Goal: Task Accomplishment & Management: Manage account settings

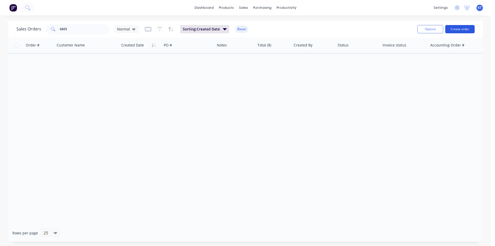
click at [463, 26] on button "Create order" at bounding box center [459, 29] width 29 height 8
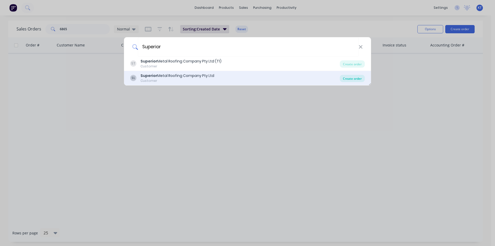
type input "Superior"
click at [343, 78] on div "Create order" at bounding box center [352, 78] width 25 height 7
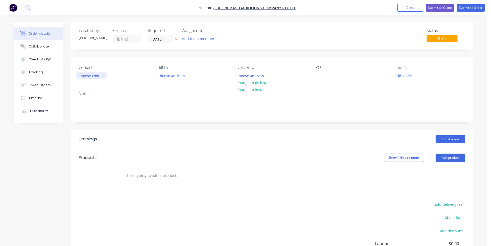
click at [103, 78] on button "Choose contact" at bounding box center [92, 75] width 32 height 7
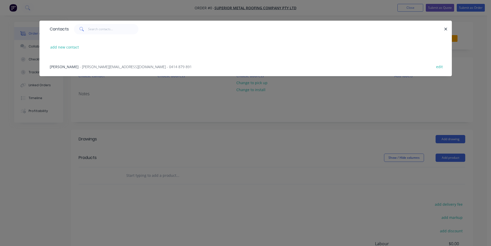
click at [102, 70] on div "Mitchell Gyde - [EMAIL_ADDRESS][DOMAIN_NAME] - 0414 879 891 edit" at bounding box center [245, 66] width 397 height 19
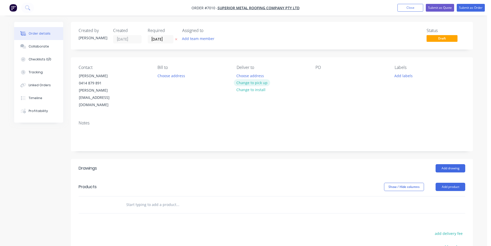
click at [257, 84] on button "Change to pick up" at bounding box center [252, 82] width 37 height 7
click at [324, 75] on div "PO" at bounding box center [351, 87] width 71 height 44
click at [320, 74] on div at bounding box center [320, 75] width 8 height 7
click at [459, 164] on button "Add drawing" at bounding box center [451, 168] width 30 height 8
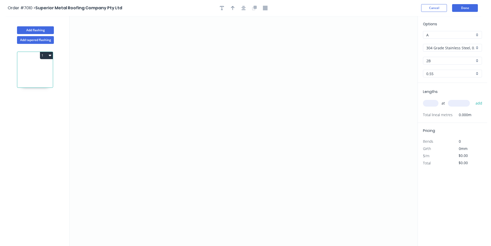
click at [453, 46] on input "304 Grade Stainless Steel, 0.9mm Perforated Pattern 208 - 2mm hole" at bounding box center [450, 47] width 48 height 5
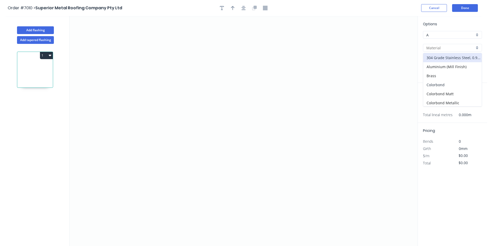
click at [453, 84] on div "Colorbond" at bounding box center [452, 84] width 59 height 9
type input "Colorbond"
type input "Basalt"
click at [454, 60] on input "Basalt" at bounding box center [450, 60] width 48 height 5
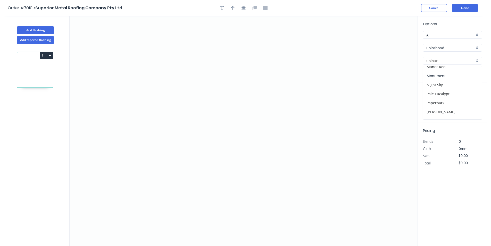
click at [451, 78] on div "Monument" at bounding box center [452, 75] width 59 height 9
type input "Monument"
click at [192, 142] on icon "0" at bounding box center [244, 131] width 348 height 230
click at [192, 115] on icon at bounding box center [192, 128] width 0 height 27
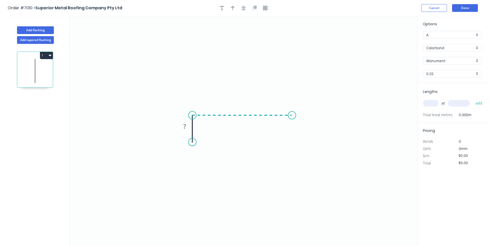
click at [292, 114] on icon "0 ?" at bounding box center [244, 131] width 348 height 230
click at [292, 142] on icon "0 ? ?" at bounding box center [244, 131] width 348 height 230
click at [285, 138] on icon "0 ? ? ?" at bounding box center [244, 131] width 348 height 230
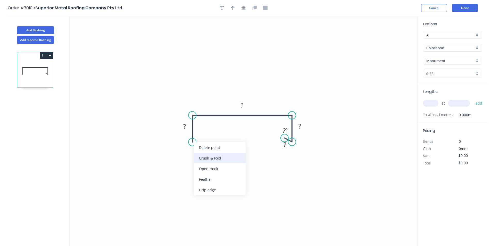
click at [212, 160] on div "Crush & Fold" at bounding box center [220, 158] width 52 height 11
drag, startPoint x: 195, startPoint y: 142, endPoint x: 194, endPoint y: 152, distance: 9.5
click at [195, 155] on circle at bounding box center [192, 155] width 8 height 8
click at [187, 132] on rect at bounding box center [184, 132] width 10 height 7
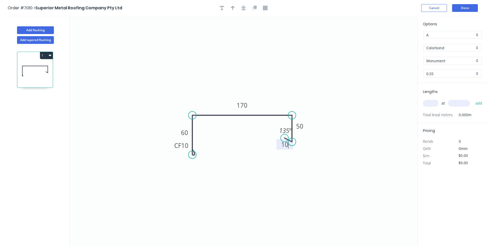
type input "$13.45"
click at [242, 6] on icon "button" at bounding box center [244, 8] width 4 height 5
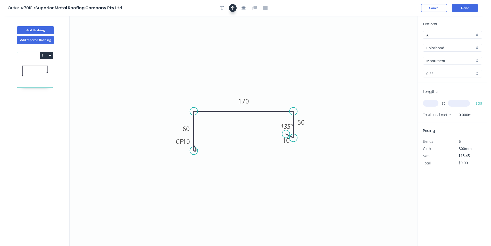
click at [231, 8] on icon "button" at bounding box center [233, 8] width 4 height 5
drag, startPoint x: 393, startPoint y: 40, endPoint x: 246, endPoint y: 86, distance: 153.7
click at [246, 86] on icon at bounding box center [246, 80] width 5 height 17
click at [430, 106] on input "text" at bounding box center [430, 103] width 15 height 7
type input "1"
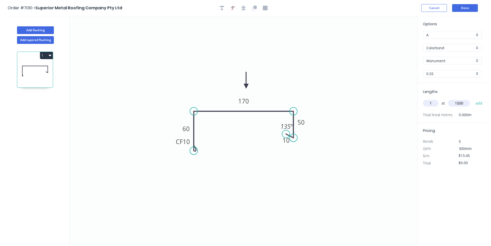
type input "1500"
click at [473, 99] on button "add" at bounding box center [479, 103] width 12 height 9
type input "$20.18"
click at [32, 32] on button "Add flashing" at bounding box center [35, 30] width 37 height 8
type input "$0.00"
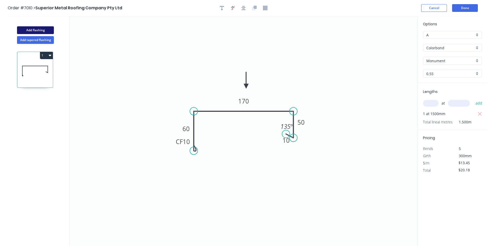
type input "$0.00"
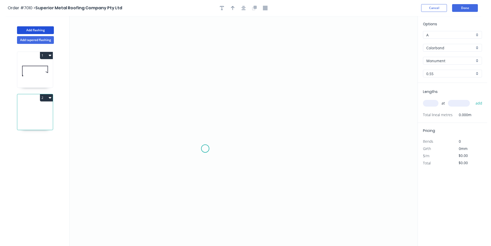
click at [205, 149] on icon "0" at bounding box center [244, 131] width 348 height 230
click at [210, 82] on icon "0" at bounding box center [244, 131] width 348 height 230
click at [233, 83] on icon "0 ?" at bounding box center [244, 131] width 348 height 230
click at [232, 108] on icon "0 ? ?" at bounding box center [244, 131] width 348 height 230
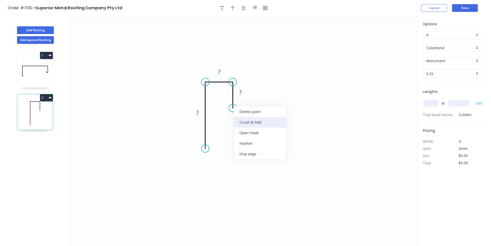
click at [249, 122] on div "Crush & Fold" at bounding box center [260, 122] width 52 height 11
click at [252, 124] on div "Flip bend" at bounding box center [255, 125] width 52 height 11
click at [198, 114] on tspan "?" at bounding box center [197, 113] width 3 height 9
type input "$10.11"
click at [240, 7] on div at bounding box center [244, 8] width 54 height 8
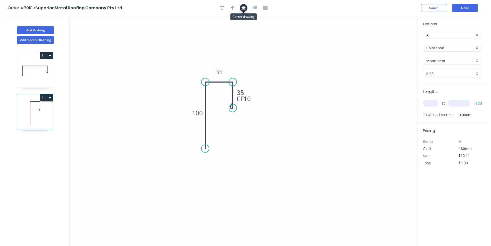
click at [245, 8] on icon "button" at bounding box center [244, 8] width 4 height 5
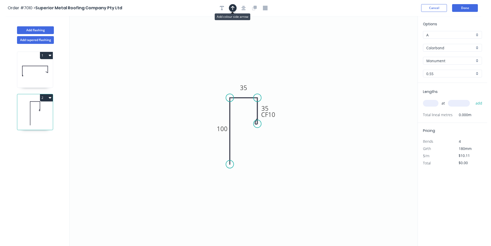
click at [235, 7] on button "button" at bounding box center [233, 8] width 8 height 8
drag, startPoint x: 391, startPoint y: 40, endPoint x: 243, endPoint y: 78, distance: 153.0
click at [243, 78] on icon at bounding box center [242, 72] width 5 height 17
click at [434, 102] on input "text" at bounding box center [430, 103] width 15 height 7
type input "2"
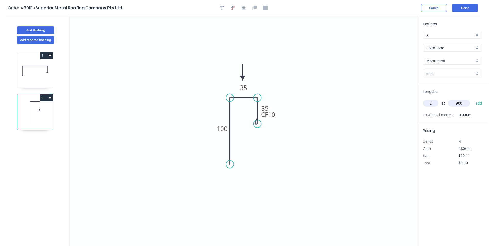
type input "900"
click at [473, 99] on button "add" at bounding box center [479, 103] width 12 height 9
type input "$20.22"
type input "2"
type input "2300"
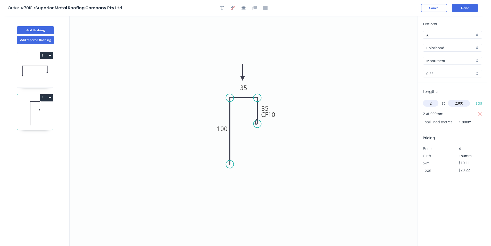
click at [473, 99] on button "add" at bounding box center [479, 103] width 12 height 9
type input "$66.73"
type input "1"
type input "4000"
click at [473, 99] on button "add" at bounding box center [479, 103] width 12 height 9
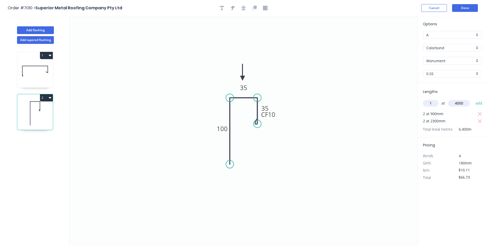
type input "$107.17"
click at [52, 56] on button "1" at bounding box center [46, 55] width 13 height 7
click at [52, 70] on button "Duplicate" at bounding box center [28, 68] width 49 height 10
type input "$13.45"
type input "$0.00"
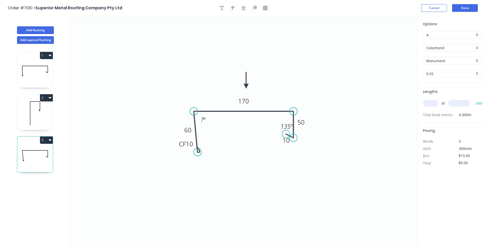
drag, startPoint x: 194, startPoint y: 151, endPoint x: 198, endPoint y: 152, distance: 3.8
click at [198, 152] on circle at bounding box center [198, 152] width 8 height 8
click at [205, 121] on tspan "º" at bounding box center [204, 119] width 2 height 9
drag, startPoint x: 197, startPoint y: 153, endPoint x: 193, endPoint y: 153, distance: 3.4
click at [193, 153] on circle at bounding box center [194, 153] width 8 height 8
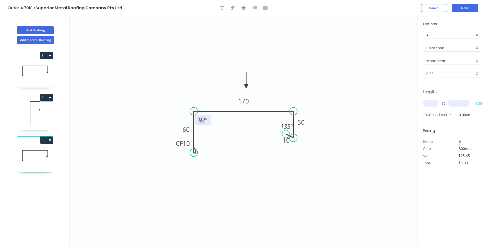
click at [202, 123] on tspan "92" at bounding box center [202, 120] width 7 height 9
click at [188, 126] on tspan "60" at bounding box center [186, 129] width 7 height 9
click at [188, 126] on tspan "50." at bounding box center [186, 129] width 9 height 9
drag, startPoint x: 282, startPoint y: 132, endPoint x: 287, endPoint y: 129, distance: 5.3
click at [287, 129] on icon "0 CF 10 50 160 50 10 90 º 135 º" at bounding box center [244, 131] width 348 height 230
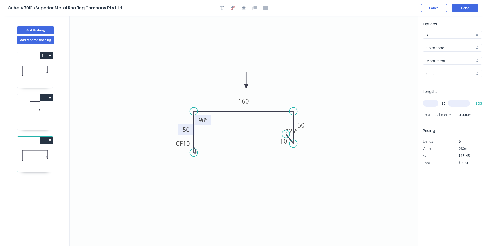
drag, startPoint x: 293, startPoint y: 136, endPoint x: 294, endPoint y: 144, distance: 8.0
click at [294, 144] on circle at bounding box center [294, 143] width 8 height 8
click at [307, 129] on div "Show angle" at bounding box center [319, 128] width 52 height 11
click at [286, 120] on tspan "º" at bounding box center [285, 120] width 2 height 9
drag, startPoint x: 426, startPoint y: 97, endPoint x: 431, endPoint y: 105, distance: 9.8
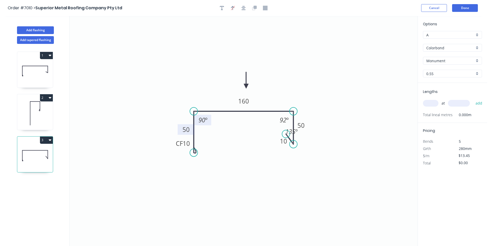
click at [431, 104] on div "Lengths at add Total lineal metres 0.000m" at bounding box center [452, 103] width 69 height 40
click at [431, 106] on input "text" at bounding box center [430, 103] width 15 height 7
type input "1"
type input "1600"
click at [473, 99] on button "add" at bounding box center [479, 103] width 12 height 9
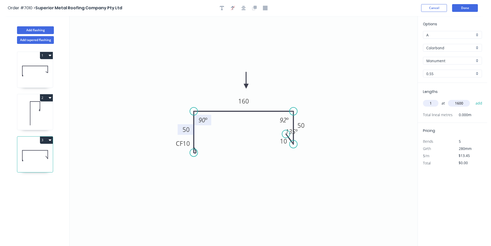
type input "$21.52"
click at [43, 30] on button "Add flashing" at bounding box center [35, 30] width 37 height 8
type input "$0.00"
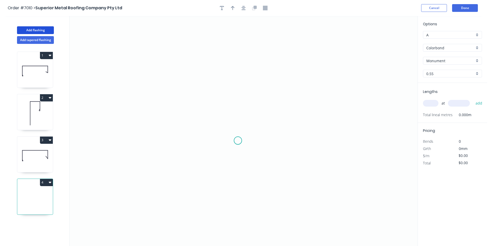
click at [238, 141] on icon "0" at bounding box center [244, 131] width 348 height 230
click at [199, 138] on icon "0" at bounding box center [244, 131] width 348 height 230
click at [199, 92] on icon at bounding box center [199, 116] width 0 height 49
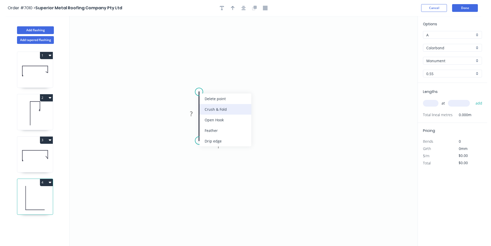
click at [214, 112] on div "Crush & Fold" at bounding box center [226, 109] width 52 height 11
click at [215, 112] on div "Flip bend" at bounding box center [227, 111] width 52 height 11
click at [197, 113] on rect at bounding box center [191, 113] width 17 height 11
click at [195, 113] on rect at bounding box center [191, 113] width 10 height 7
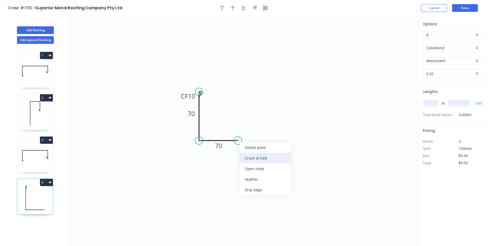
click at [254, 158] on div "Crush & Fold" at bounding box center [266, 158] width 52 height 11
type input "$10.77"
click at [234, 9] on icon "button" at bounding box center [233, 8] width 4 height 5
click at [391, 41] on icon at bounding box center [391, 36] width 5 height 17
drag, startPoint x: 392, startPoint y: 41, endPoint x: 212, endPoint y: 114, distance: 195.1
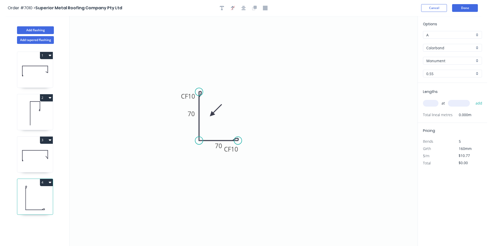
click at [212, 114] on icon at bounding box center [215, 110] width 15 height 15
click at [221, 6] on icon "button" at bounding box center [222, 8] width 4 height 5
drag, startPoint x: 102, startPoint y: 35, endPoint x: 252, endPoint y: 100, distance: 163.6
click at [252, 100] on textarea at bounding box center [253, 101] width 42 height 19
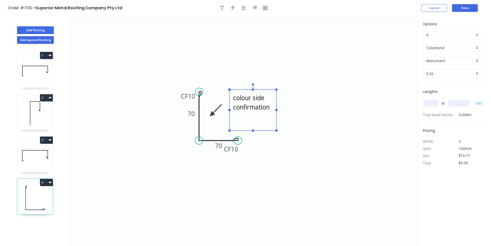
drag, startPoint x: 253, startPoint y: 113, endPoint x: 253, endPoint y: 131, distance: 17.3
click at [253, 131] on rect at bounding box center [253, 130] width 2 height 2
type textarea "Call and ask colour side confirmation"
click at [439, 102] on div "at add" at bounding box center [453, 103] width 60 height 9
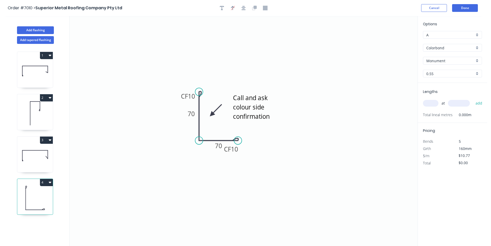
click at [434, 103] on input "text" at bounding box center [430, 103] width 15 height 7
type input "1"
type input "1300"
click at [473, 99] on button "add" at bounding box center [479, 103] width 12 height 9
type input "$14.00"
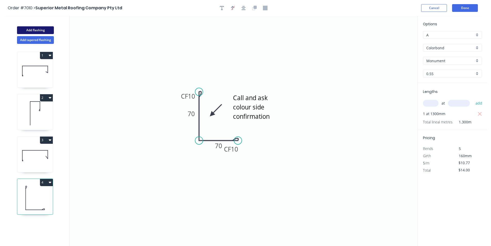
click at [51, 30] on button "Add flashing" at bounding box center [35, 30] width 37 height 8
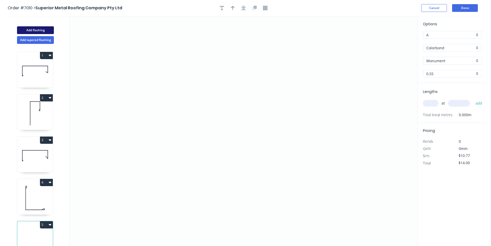
type input "$0.00"
click at [45, 222] on div "1 2 3 4 5" at bounding box center [36, 149] width 68 height 211
click at [45, 226] on button "5" at bounding box center [46, 224] width 13 height 7
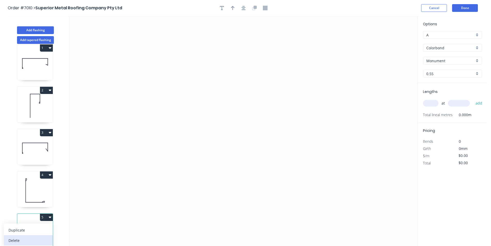
scroll to position [12, 0]
click at [39, 236] on div "Delete" at bounding box center [29, 239] width 40 height 7
type input "$10.77"
type input "$14.00"
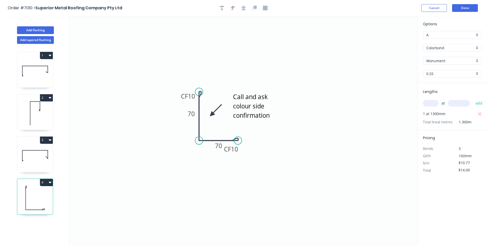
scroll to position [0, 0]
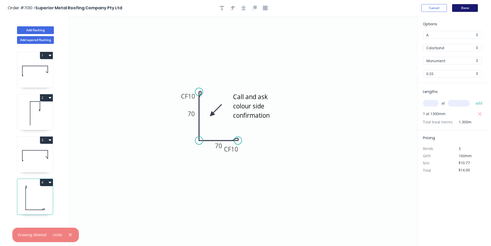
click at [459, 10] on button "Done" at bounding box center [465, 8] width 26 height 8
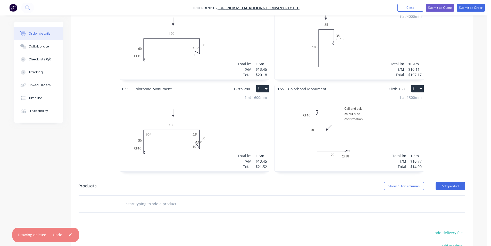
scroll to position [232, 0]
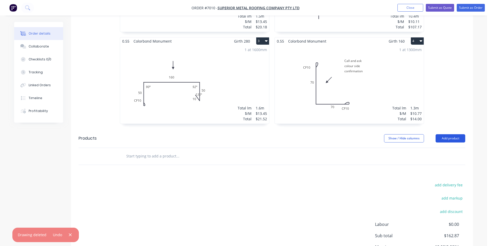
click at [454, 134] on button "Add product" at bounding box center [451, 138] width 30 height 8
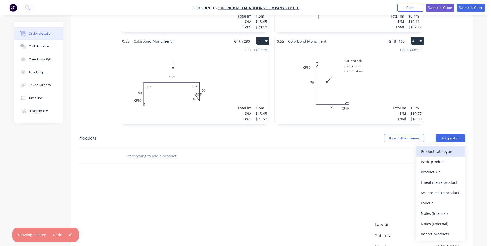
click at [452, 147] on div "Product catalogue" at bounding box center [441, 150] width 40 height 7
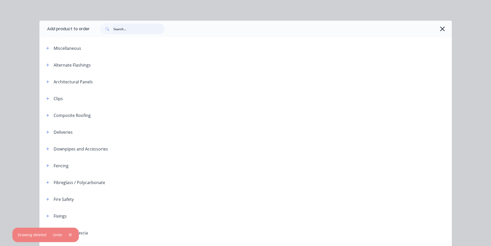
click at [130, 28] on input "text" at bounding box center [138, 29] width 51 height 10
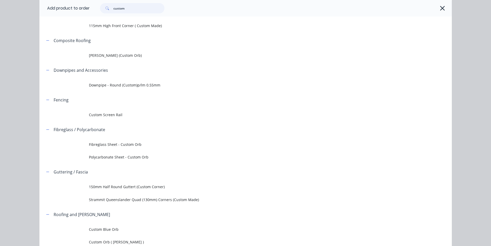
scroll to position [62, 0]
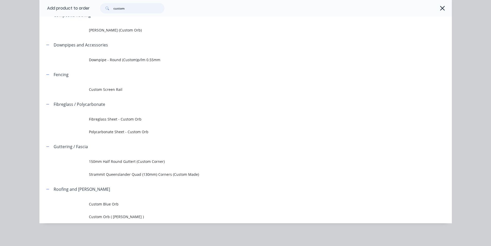
type input "custom"
click at [134, 218] on span "Custom Orb ( [PERSON_NAME] )" at bounding box center [234, 216] width 290 height 5
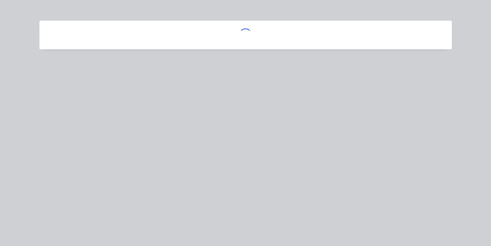
scroll to position [0, 0]
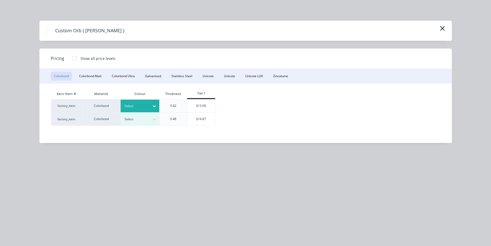
click at [153, 111] on div at bounding box center [154, 106] width 9 height 13
click at [64, 58] on div "Monument" at bounding box center [32, 53] width 64 height 10
click at [190, 105] on div "$13.08" at bounding box center [201, 105] width 28 height 13
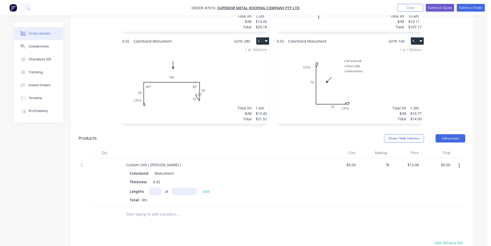
click at [152, 187] on input "text" at bounding box center [155, 190] width 13 height 7
type input "35"
type input "500"
click at [200, 187] on button "add" at bounding box center [206, 190] width 12 height 7
type input "$457.80"
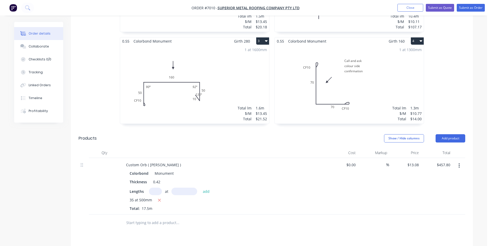
click at [461, 129] on header "Products Show / Hide columns Add product" at bounding box center [272, 138] width 402 height 19
click at [461, 134] on button "Add product" at bounding box center [451, 138] width 30 height 8
click at [459, 147] on div "Product catalogue" at bounding box center [441, 150] width 40 height 7
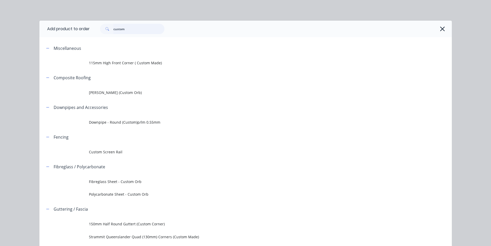
click at [136, 32] on input "custom" at bounding box center [138, 29] width 51 height 10
type input "10-"
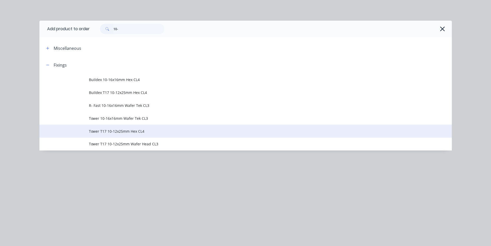
click at [195, 136] on td "Tower T17 10-12x25mm Hex CL4" at bounding box center [270, 131] width 363 height 13
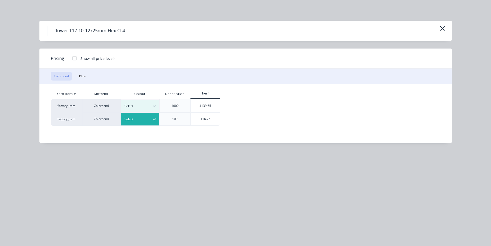
click at [147, 119] on div at bounding box center [136, 119] width 23 height 6
click at [64, 58] on div "Monument" at bounding box center [32, 53] width 64 height 10
click at [207, 120] on div "$16.76" at bounding box center [205, 118] width 29 height 13
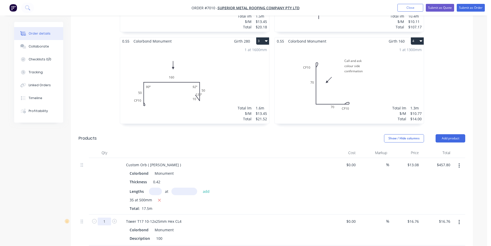
click at [106, 217] on input "1" at bounding box center [104, 221] width 13 height 8
type input "5"
click at [299, 187] on div "Lengths at add" at bounding box center [223, 190] width 187 height 7
type input "$83.80"
click at [448, 134] on button "Add product" at bounding box center [451, 138] width 30 height 8
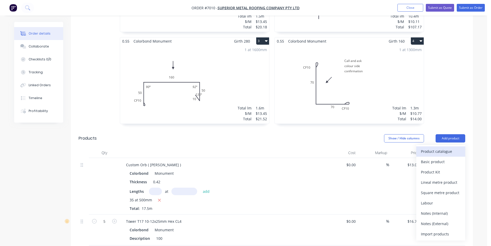
click at [445, 147] on div "Product catalogue" at bounding box center [441, 150] width 40 height 7
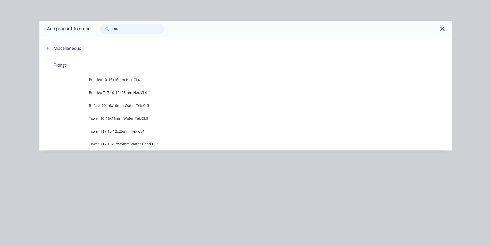
click at [127, 27] on input "10-" at bounding box center [138, 29] width 51 height 10
type input "1"
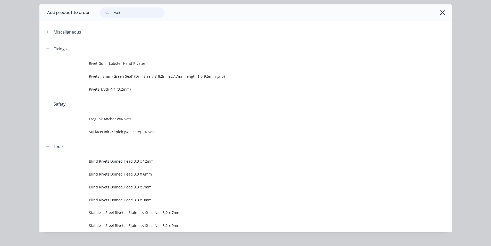
scroll to position [25, 0]
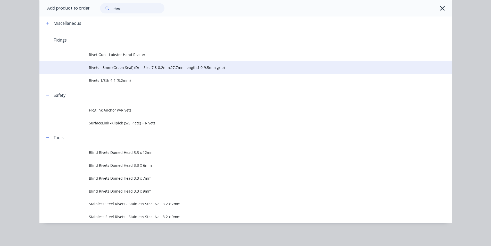
type input "rivet"
click at [116, 73] on td "Rivets - 8mm (Green Seal) (Drill Size 7.8-8.2mm,27.7mm length,1.0-9.5mm grip)" at bounding box center [270, 67] width 363 height 13
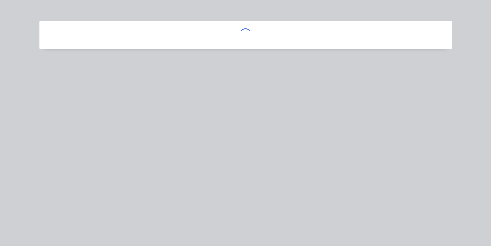
scroll to position [0, 0]
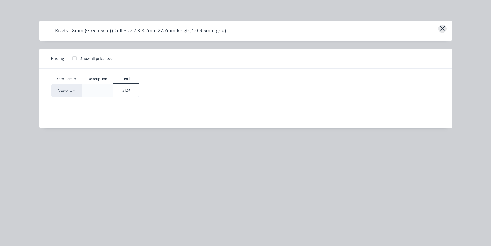
drag, startPoint x: 441, startPoint y: 23, endPoint x: 441, endPoint y: 26, distance: 2.8
click at [441, 26] on div "Rivets - 8mm (Green Seal) (Drill Size 7.8-8.2mm,27.7mm length,1.0-9.5mm grip)" at bounding box center [245, 31] width 413 height 20
click at [441, 28] on icon "button" at bounding box center [442, 28] width 5 height 7
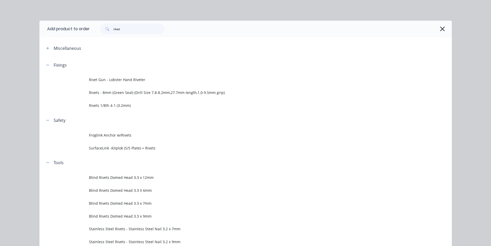
scroll to position [25, 0]
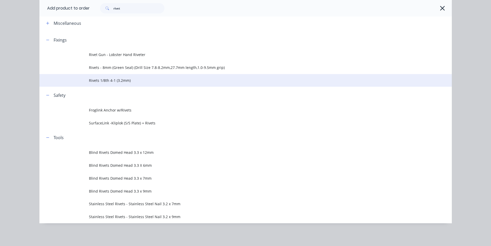
click at [120, 74] on td "Rivets 1/8th 4-1 (3.2mm)" at bounding box center [270, 80] width 363 height 13
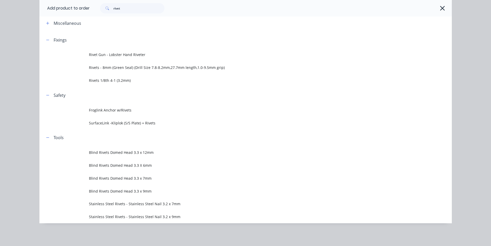
scroll to position [0, 0]
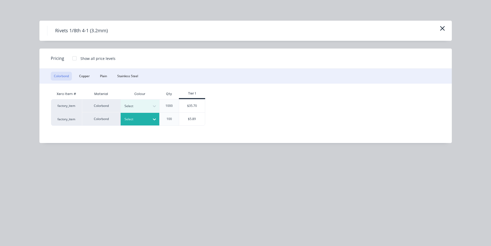
click at [152, 118] on div at bounding box center [154, 119] width 9 height 8
click at [64, 58] on div "Monument" at bounding box center [32, 53] width 64 height 10
click at [199, 117] on div "$5.89" at bounding box center [192, 118] width 26 height 13
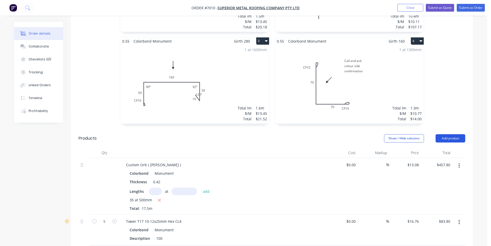
click at [456, 134] on button "Add product" at bounding box center [451, 138] width 30 height 8
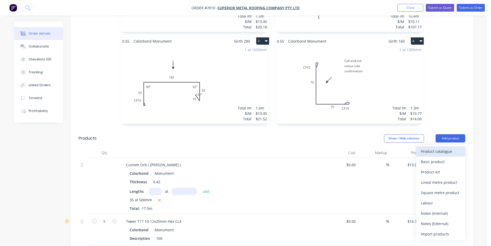
click at [451, 147] on div "Product catalogue" at bounding box center [441, 150] width 40 height 7
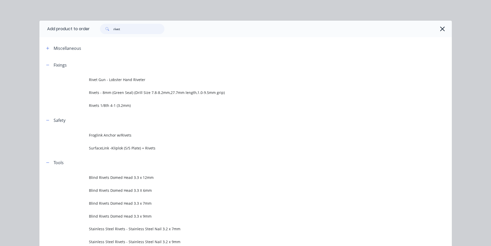
drag, startPoint x: 121, startPoint y: 28, endPoint x: 58, endPoint y: 32, distance: 63.3
click at [58, 32] on header "Add product to order rivet" at bounding box center [245, 29] width 413 height 17
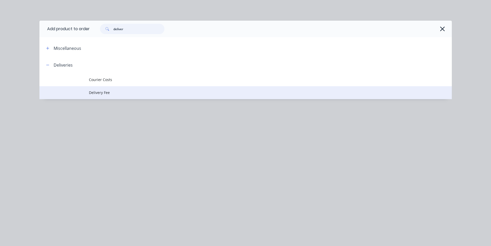
type input "deliver"
click at [111, 97] on td "Delivery Fee" at bounding box center [270, 92] width 363 height 13
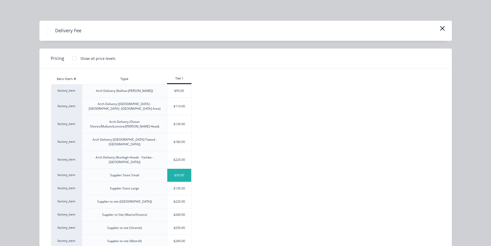
click at [179, 169] on div "$30.00" at bounding box center [179, 175] width 24 height 13
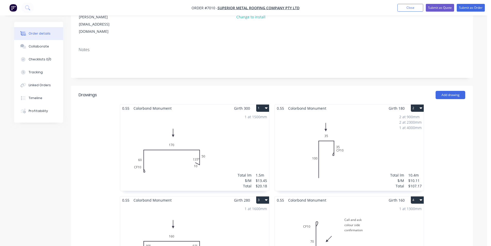
scroll to position [0, 0]
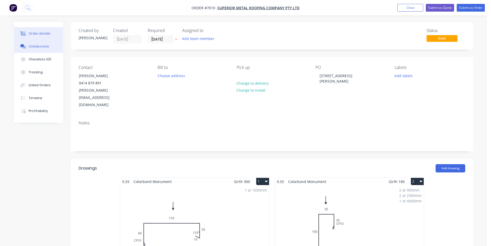
click at [43, 49] on button "Collaborate" at bounding box center [38, 46] width 49 height 13
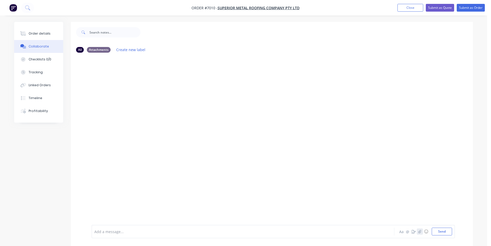
click at [420, 232] on icon "button" at bounding box center [419, 231] width 3 height 4
click at [445, 230] on button "Send" at bounding box center [442, 231] width 20 height 8
click at [43, 33] on div "Order details" at bounding box center [40, 33] width 22 height 5
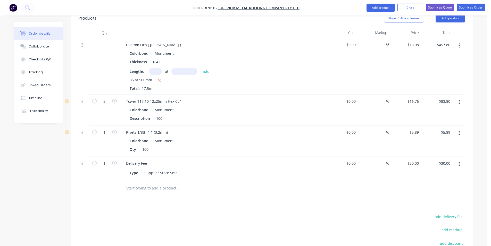
scroll to position [361, 0]
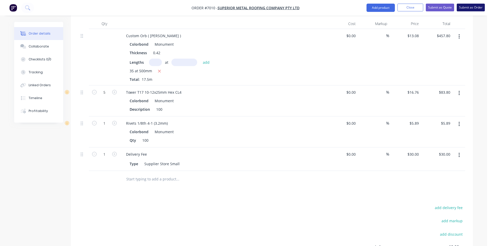
click at [475, 9] on button "Submit as Order" at bounding box center [471, 8] width 28 height 8
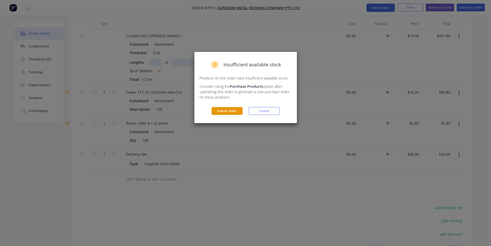
click at [223, 109] on button "Submit Order" at bounding box center [227, 111] width 31 height 8
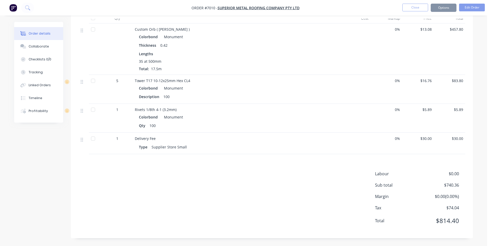
scroll to position [349, 0]
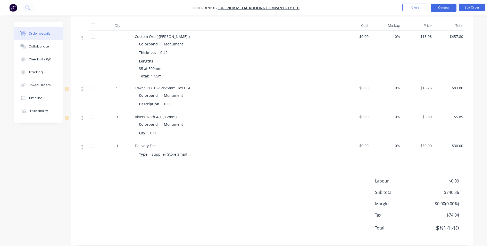
click at [453, 7] on button "Options" at bounding box center [444, 8] width 26 height 8
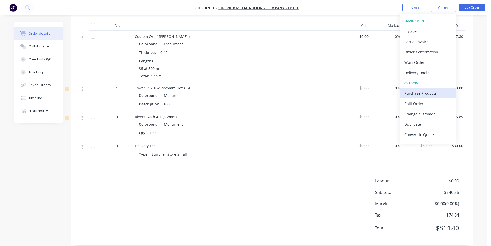
click at [437, 97] on button "Purchase Products" at bounding box center [428, 93] width 57 height 10
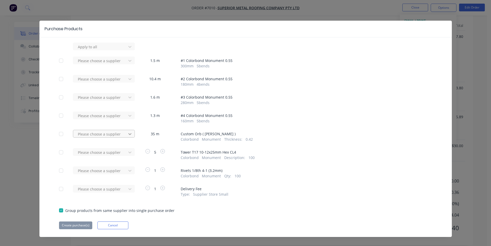
click at [128, 134] on icon at bounding box center [129, 134] width 3 height 2
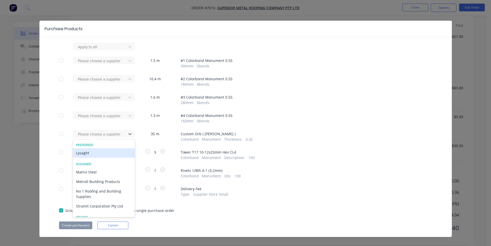
click at [106, 155] on div "Lysaght" at bounding box center [104, 153] width 62 height 10
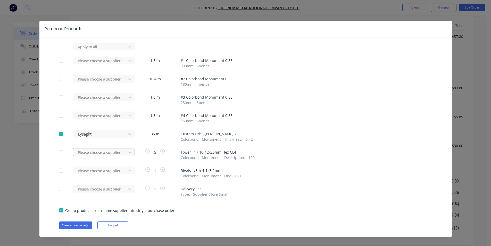
click at [121, 150] on div at bounding box center [100, 152] width 46 height 6
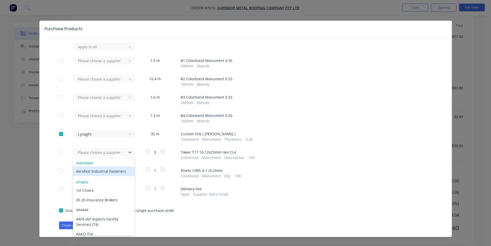
click at [110, 174] on div "Aerofast Industrial Fasteners" at bounding box center [104, 171] width 62 height 10
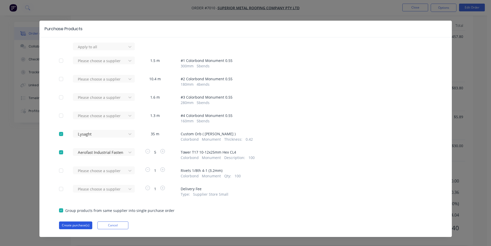
click at [79, 226] on button "Create purchase(s)" at bounding box center [75, 225] width 33 height 8
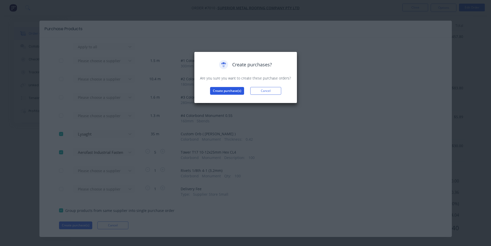
click at [217, 97] on div "Create purchases? Are you sure you want to create these purchase orders? Create…" at bounding box center [245, 78] width 103 height 52
click at [219, 92] on button "Create purchase(s)" at bounding box center [227, 91] width 34 height 8
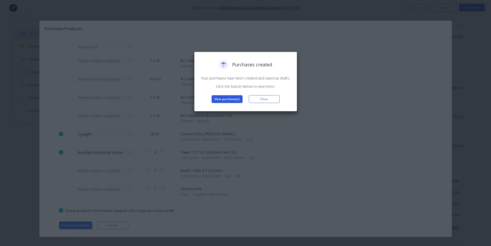
click at [220, 100] on button "View purchase(s)" at bounding box center [227, 99] width 31 height 8
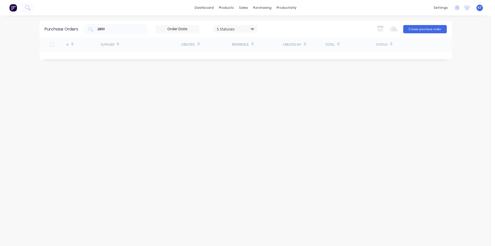
click at [118, 21] on div "dashboard products sales purchasing productivity dashboard products Product Cat…" at bounding box center [245, 123] width 491 height 246
click at [117, 32] on div "2893" at bounding box center [115, 29] width 64 height 10
type input "2"
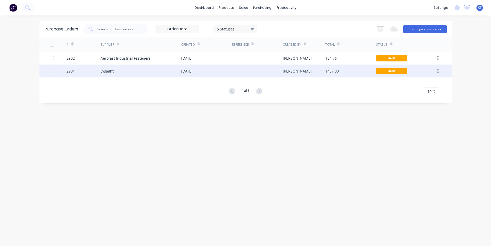
click at [193, 72] on div "[DATE]" at bounding box center [186, 70] width 11 height 5
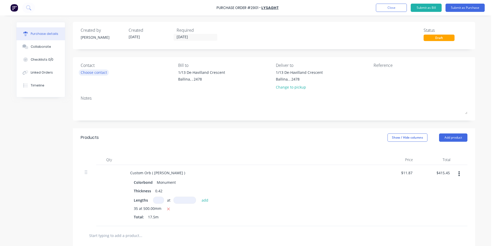
click at [88, 71] on div "Choose contact" at bounding box center [94, 72] width 26 height 5
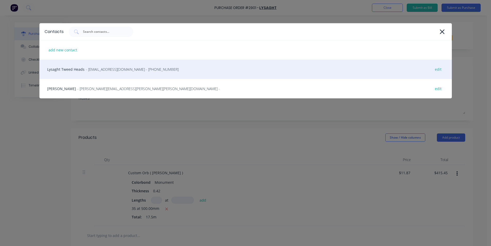
click at [125, 71] on span "- [EMAIL_ADDRESS][DOMAIN_NAME] - [PHONE_NUMBER]" at bounding box center [132, 69] width 93 height 5
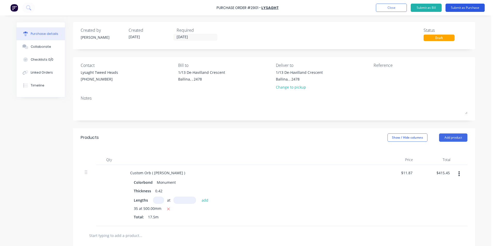
click at [474, 7] on button "Submit as Purchase" at bounding box center [465, 8] width 39 height 8
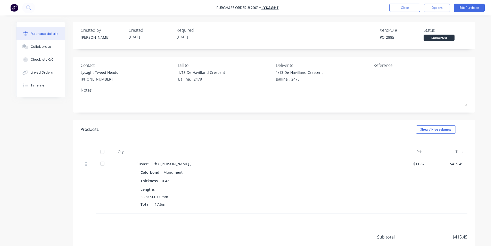
click at [451, 7] on div "Close Options Edit Purchase" at bounding box center [436, 8] width 95 height 8
click at [448, 8] on button "Options" at bounding box center [437, 8] width 26 height 8
click at [443, 25] on button "Print / Email" at bounding box center [425, 21] width 49 height 10
click at [415, 40] on div "Without pricing" at bounding box center [426, 41] width 40 height 7
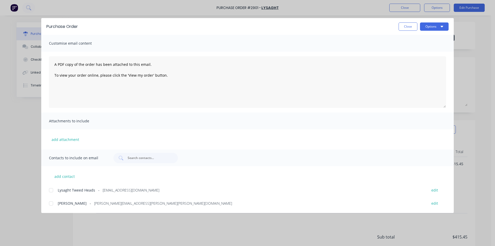
click at [52, 190] on div at bounding box center [51, 190] width 10 height 10
click at [433, 28] on button "Options" at bounding box center [434, 26] width 29 height 8
click at [440, 63] on div "Email" at bounding box center [424, 59] width 40 height 7
click at [410, 24] on button "Close" at bounding box center [408, 26] width 19 height 8
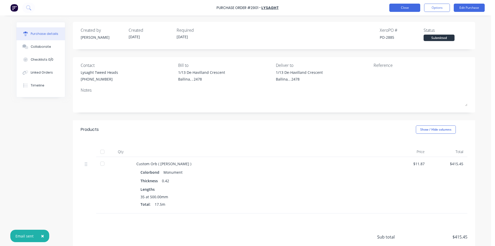
click at [414, 5] on button "Close" at bounding box center [404, 8] width 31 height 8
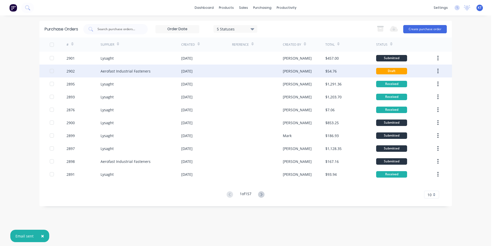
click at [137, 69] on div "Aerofast Industrial Fasteners" at bounding box center [126, 70] width 50 height 5
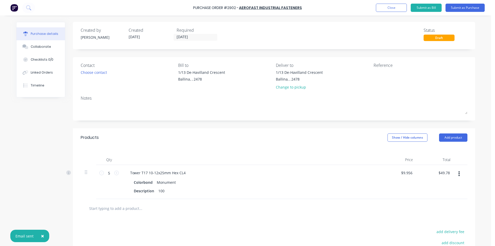
click at [455, 170] on button "button" at bounding box center [459, 173] width 12 height 9
click at [445, 183] on button "Edit" at bounding box center [444, 187] width 44 height 10
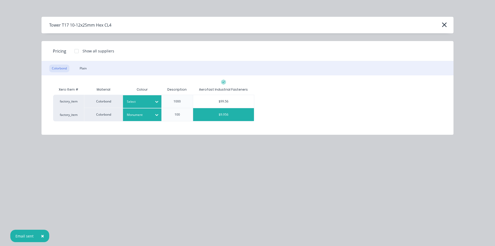
click at [153, 103] on div at bounding box center [156, 101] width 9 height 8
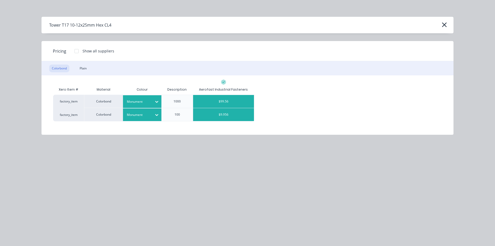
click at [205, 103] on div "$99.56" at bounding box center [223, 101] width 61 height 13
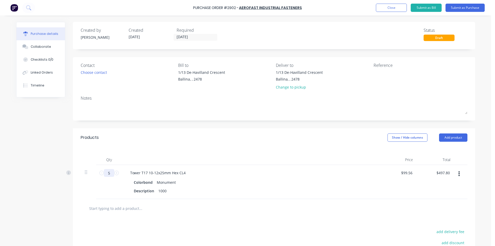
click at [111, 173] on input "5" at bounding box center [109, 173] width 10 height 8
type input "1"
type input "$99.56"
type input "1"
click at [346, 214] on div at bounding box center [274, 208] width 387 height 19
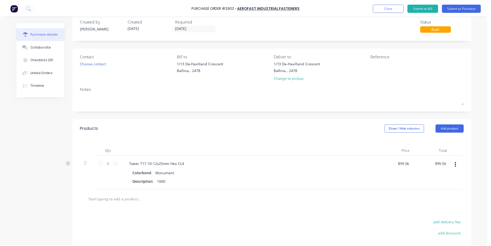
scroll to position [0, 0]
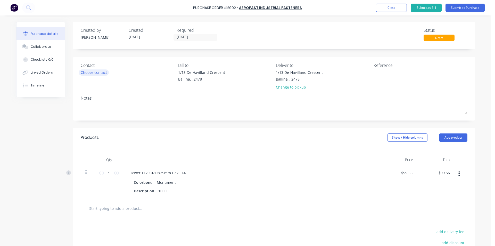
click at [97, 75] on div "Choose contact" at bounding box center [94, 72] width 26 height 5
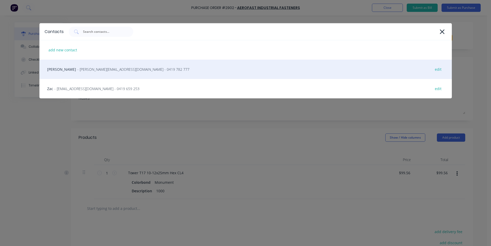
click at [103, 72] on div "Michael Woods - [EMAIL_ADDRESS][DOMAIN_NAME] - 0419 782 777 edit" at bounding box center [245, 69] width 413 height 19
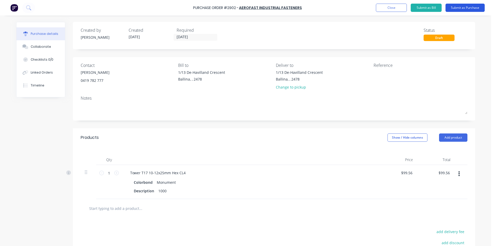
click at [467, 8] on button "Submit as Purchase" at bounding box center [465, 8] width 39 height 8
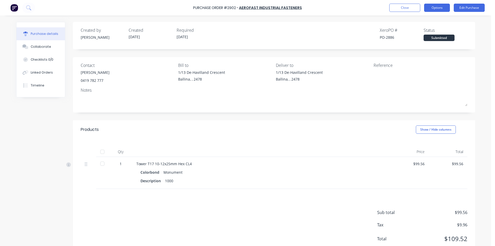
click at [429, 7] on button "Options" at bounding box center [437, 8] width 26 height 8
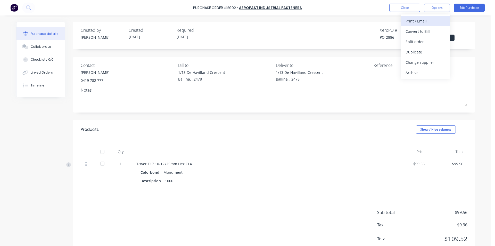
click at [432, 18] on div "Print / Email" at bounding box center [426, 20] width 40 height 7
click at [421, 41] on div "Without pricing" at bounding box center [426, 41] width 40 height 7
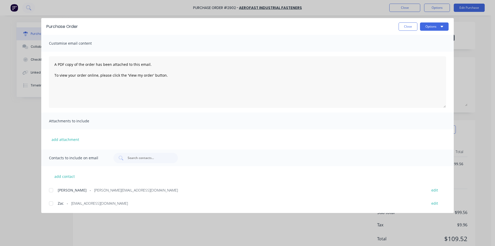
drag, startPoint x: 50, startPoint y: 190, endPoint x: 60, endPoint y: 190, distance: 10.3
click at [50, 191] on div at bounding box center [51, 190] width 10 height 10
click at [428, 26] on button "Options" at bounding box center [434, 26] width 29 height 8
click at [437, 63] on div "Email" at bounding box center [424, 59] width 40 height 7
click at [408, 26] on button "Close" at bounding box center [408, 26] width 19 height 8
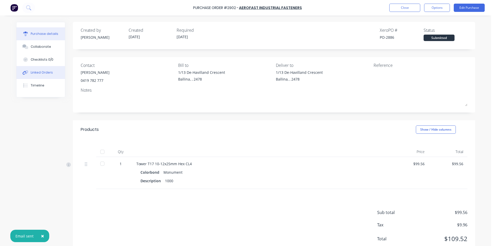
click at [54, 74] on button "Linked Orders" at bounding box center [41, 72] width 48 height 13
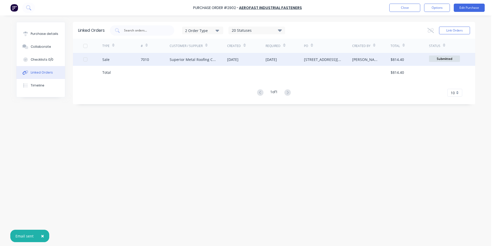
click at [198, 63] on div "Superior Metal Roofing Company Pty Ltd" at bounding box center [199, 59] width 58 height 13
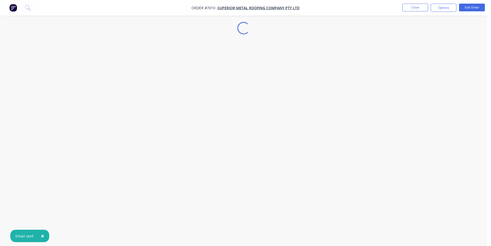
click at [456, 39] on div "Loading... × Email sent" at bounding box center [243, 123] width 487 height 246
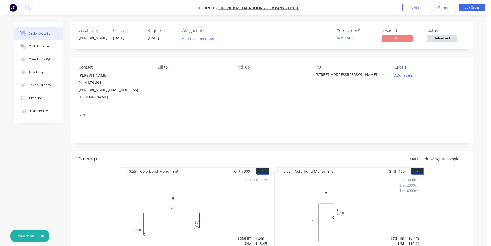
click at [450, 37] on span "Submitted" at bounding box center [442, 38] width 31 height 6
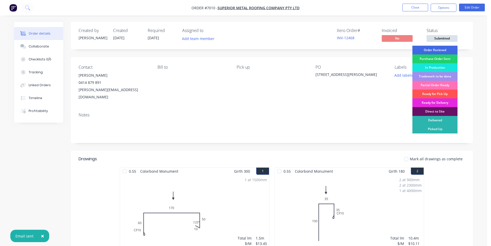
click at [449, 50] on div "Order Recieved" at bounding box center [435, 50] width 45 height 9
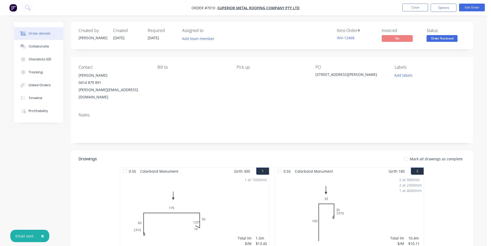
click at [444, 40] on span "Order Recieved" at bounding box center [442, 38] width 31 height 6
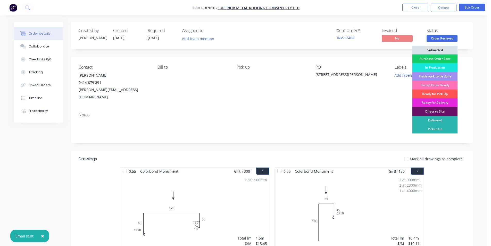
click at [445, 57] on div "Purchase Order Sent" at bounding box center [435, 58] width 45 height 9
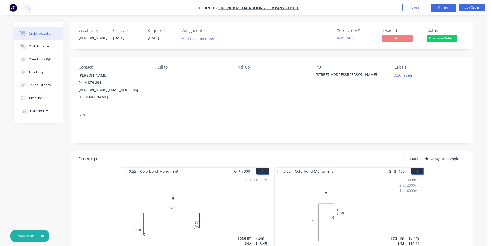
click at [439, 9] on button "Options" at bounding box center [444, 8] width 26 height 8
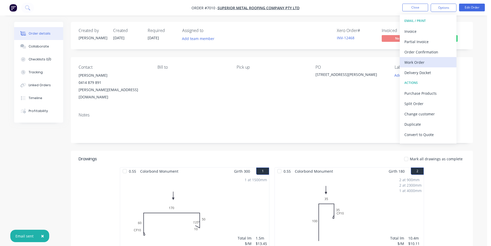
click at [430, 60] on div "Work Order" at bounding box center [428, 62] width 47 height 7
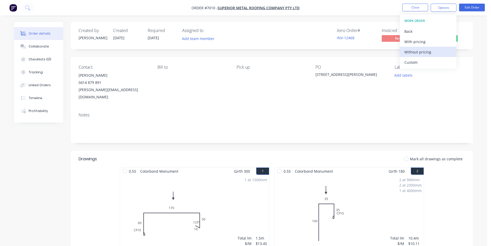
click at [430, 50] on div "Without pricing" at bounding box center [428, 51] width 47 height 7
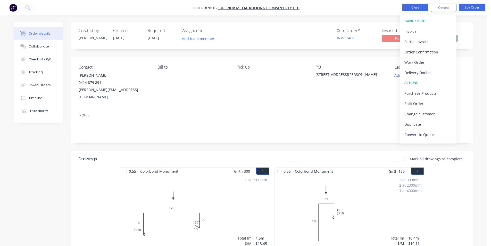
click at [410, 7] on button "Close" at bounding box center [415, 8] width 26 height 8
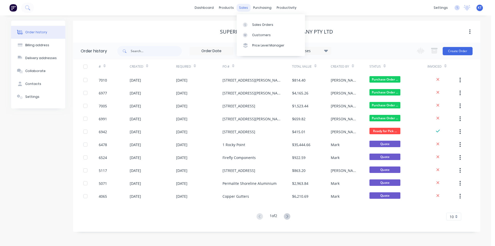
drag, startPoint x: 245, startPoint y: 4, endPoint x: 246, endPoint y: 10, distance: 6.2
click at [245, 4] on div "sales" at bounding box center [243, 8] width 14 height 8
click at [476, 50] on div "16 Statuses Invoice Status Invoiced Not Invoiced Partial Order Status All Archi…" at bounding box center [298, 51] width 363 height 17
click at [259, 28] on link "Sales Orders" at bounding box center [271, 24] width 68 height 10
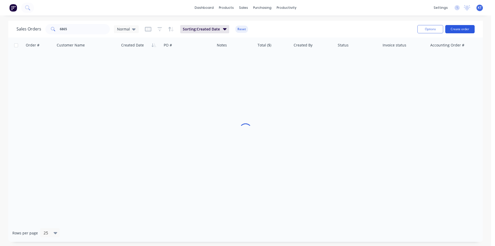
click at [449, 29] on button "Create order" at bounding box center [459, 29] width 29 height 8
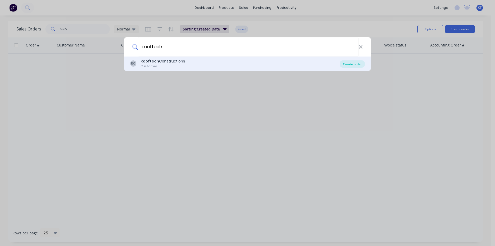
type input "rooftech"
click at [349, 63] on div "Create order" at bounding box center [352, 63] width 25 height 7
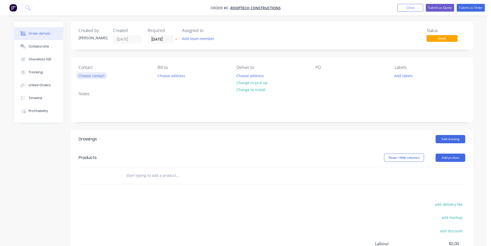
click at [89, 74] on button "Choose contact" at bounding box center [92, 75] width 32 height 7
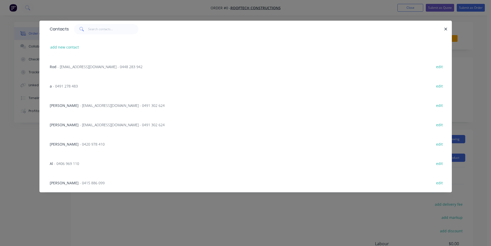
click at [98, 123] on span "- [EMAIL_ADDRESS][DOMAIN_NAME] - 0491 302 624" at bounding box center [122, 124] width 85 height 5
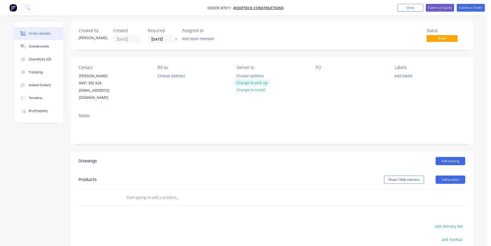
click at [253, 80] on button "Change to pick up" at bounding box center [252, 82] width 37 height 7
click at [454, 157] on button "Add drawing" at bounding box center [451, 161] width 30 height 8
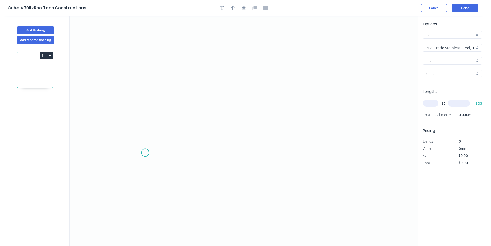
click at [144, 155] on icon "0" at bounding box center [244, 131] width 348 height 230
click at [151, 140] on icon at bounding box center [147, 147] width 7 height 15
click at [320, 143] on icon "0 ?" at bounding box center [244, 131] width 348 height 230
click at [327, 154] on icon "0 ? ? ? º" at bounding box center [244, 131] width 348 height 230
click at [143, 142] on rect at bounding box center [140, 142] width 10 height 7
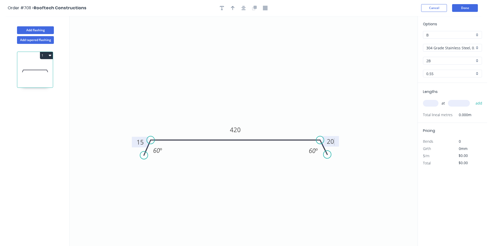
type input "$61.15"
click at [333, 140] on tspan "20" at bounding box center [330, 141] width 7 height 9
click at [249, 7] on div at bounding box center [244, 8] width 54 height 8
click at [244, 8] on icon "button" at bounding box center [244, 8] width 4 height 5
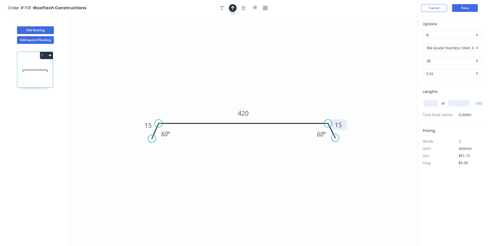
click at [234, 7] on icon "button" at bounding box center [233, 8] width 4 height 4
drag, startPoint x: 393, startPoint y: 40, endPoint x: 273, endPoint y: 108, distance: 138.4
click at [273, 108] on icon at bounding box center [274, 101] width 5 height 17
click at [442, 50] on input "304 Grade Stainless Steel, 0.9mm Perforated Pattern 208 - 2mm hole" at bounding box center [450, 47] width 48 height 5
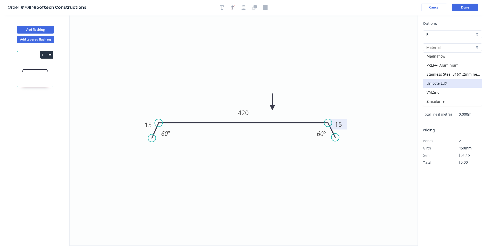
scroll to position [10, 0]
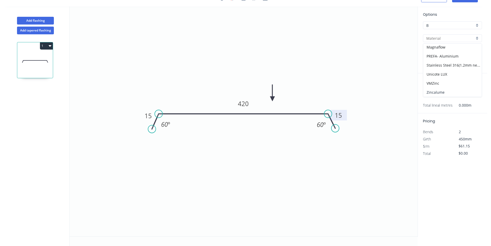
drag, startPoint x: 449, startPoint y: 89, endPoint x: 456, endPoint y: 86, distance: 6.9
click at [449, 89] on div "Zincalume" at bounding box center [452, 92] width 59 height 9
type input "Zincalume"
type input "$14.41"
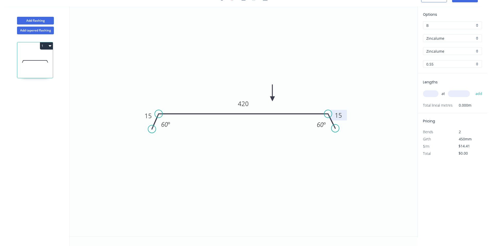
click at [429, 95] on input "text" at bounding box center [430, 93] width 15 height 7
type input "1"
type input "3500"
click at [473, 89] on button "add" at bounding box center [479, 93] width 12 height 9
type input "$50.44"
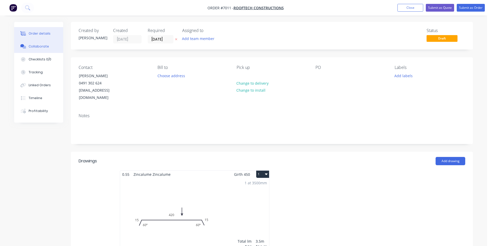
drag, startPoint x: 43, startPoint y: 48, endPoint x: 42, endPoint y: 45, distance: 3.2
click at [43, 47] on div "Collaborate" at bounding box center [39, 46] width 20 height 5
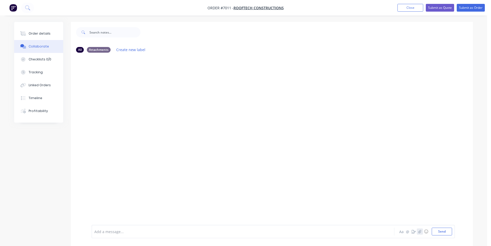
click at [421, 232] on icon "button" at bounding box center [419, 231] width 3 height 4
click at [449, 231] on button "Send" at bounding box center [442, 231] width 20 height 8
click at [424, 232] on button "☺" at bounding box center [426, 231] width 6 height 6
click at [420, 231] on div "Aa @ ☺ Send" at bounding box center [425, 231] width 54 height 8
click at [420, 233] on icon "button" at bounding box center [419, 230] width 3 height 3
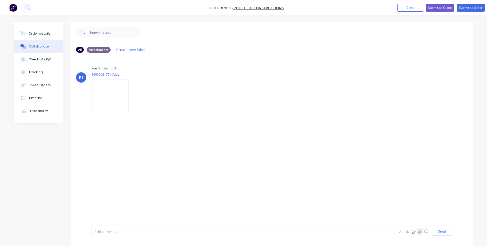
click at [419, 231] on icon "button" at bounding box center [419, 231] width 3 height 4
click at [33, 30] on button "Order details" at bounding box center [38, 33] width 49 height 13
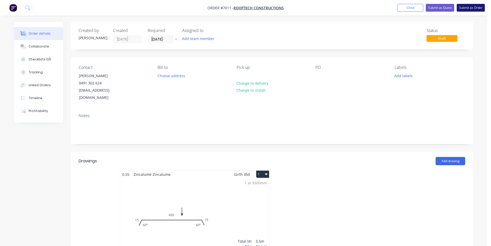
click at [475, 5] on button "Submit as Order" at bounding box center [471, 8] width 28 height 8
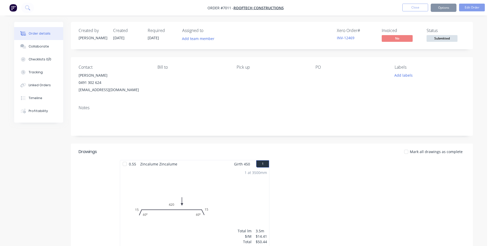
drag, startPoint x: 451, startPoint y: 38, endPoint x: 457, endPoint y: 41, distance: 7.4
click at [452, 38] on span "Submitted" at bounding box center [442, 38] width 31 height 6
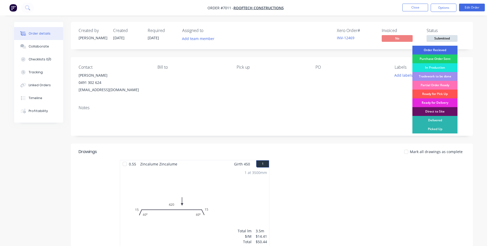
click at [448, 49] on div "Order Recieved" at bounding box center [435, 50] width 45 height 9
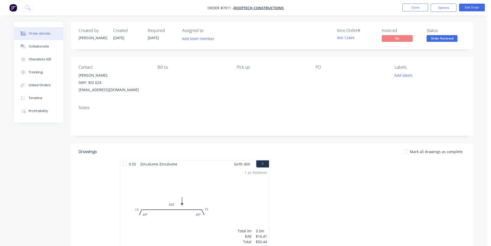
click at [448, 3] on nav "Order #7011 - Rooftech Constructions Close Options Edit Order" at bounding box center [245, 7] width 491 height 15
click at [447, 9] on button "Options" at bounding box center [444, 8] width 26 height 8
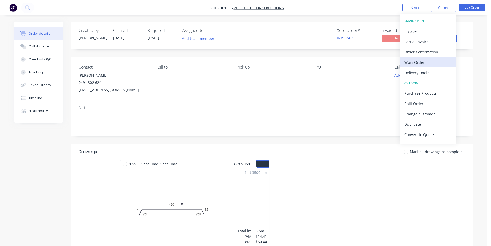
click at [423, 66] on div "Work Order" at bounding box center [428, 62] width 47 height 7
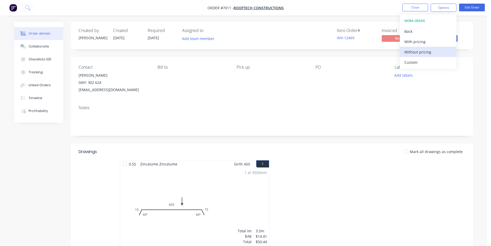
click at [433, 51] on div "Without pricing" at bounding box center [428, 51] width 47 height 7
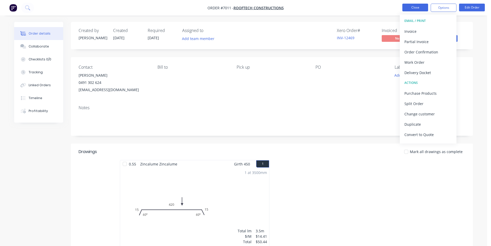
click at [424, 8] on button "Close" at bounding box center [415, 8] width 26 height 8
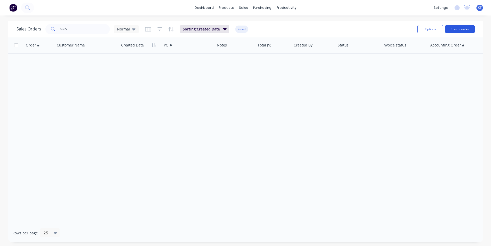
click at [457, 31] on button "Create order" at bounding box center [459, 29] width 29 height 8
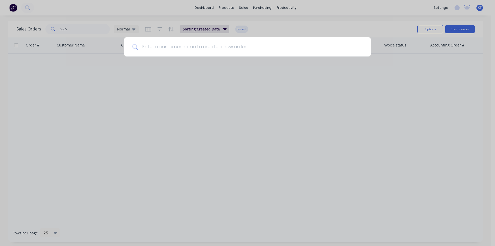
click at [199, 48] on input at bounding box center [250, 46] width 225 height 19
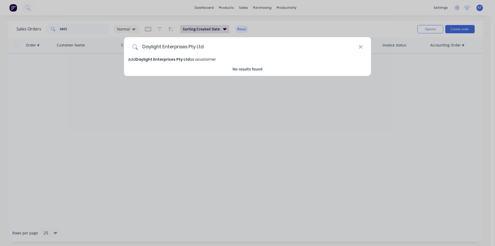
type input "Daylight Enterprises Pty Ltd"
click at [156, 58] on span "Daylight Enterprises Pty Ltd" at bounding box center [163, 59] width 54 height 5
select select "AU"
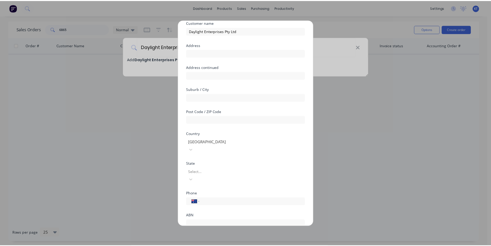
scroll to position [45, 0]
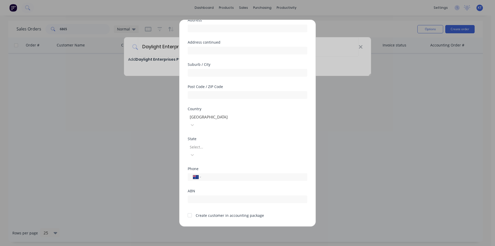
click at [191, 210] on div at bounding box center [190, 215] width 10 height 10
click at [216, 174] on input "tel" at bounding box center [253, 177] width 97 height 6
type input "0412 171 616"
click at [224, 226] on button "Save" at bounding box center [231, 230] width 28 height 8
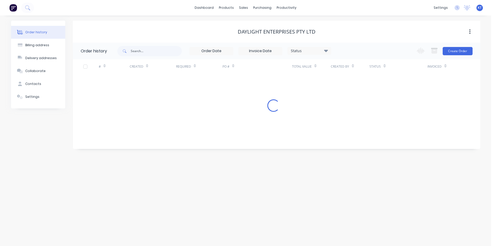
click at [73, 26] on div "Daylight Enterprises Pty Ltd" at bounding box center [276, 32] width 407 height 22
click at [31, 94] on button "Settings" at bounding box center [38, 96] width 54 height 13
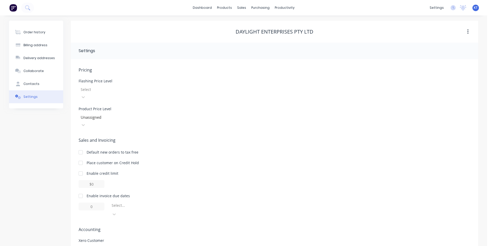
click at [154, 92] on div at bounding box center [117, 89] width 74 height 6
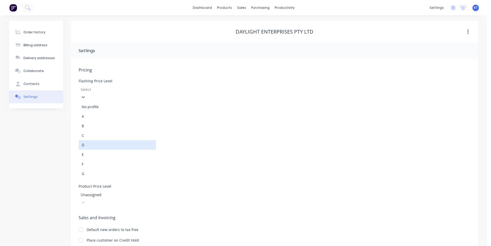
click at [156, 140] on div "D" at bounding box center [117, 145] width 77 height 10
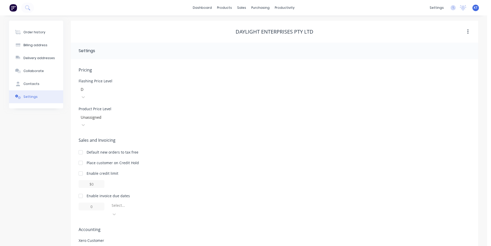
click at [154, 114] on div at bounding box center [117, 117] width 74 height 6
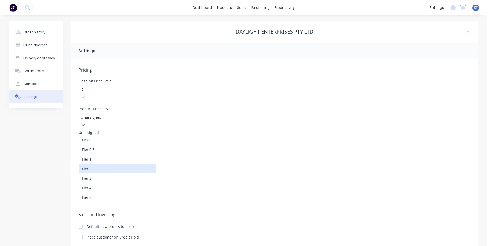
scroll to position [1, 0]
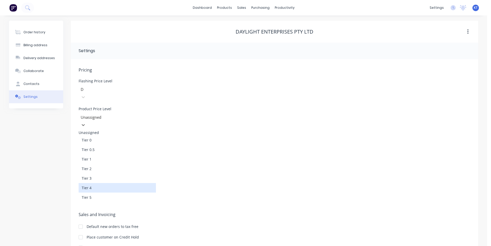
click at [149, 183] on div "Tier 4" at bounding box center [117, 188] width 77 height 10
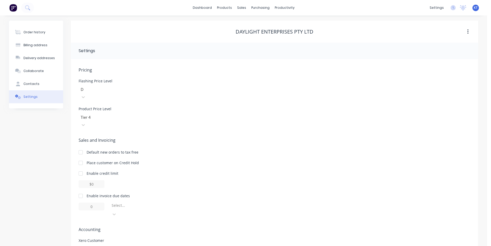
click at [79, 191] on div at bounding box center [81, 196] width 10 height 10
click at [97, 202] on input "1" at bounding box center [92, 206] width 26 height 8
click at [148, 203] on div at bounding box center [148, 206] width 74 height 6
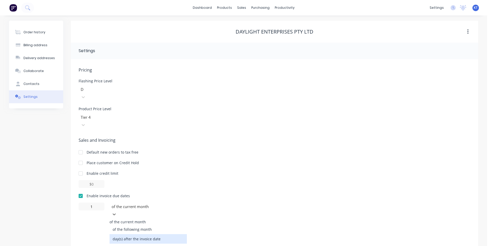
click at [158, 234] on div "day(s) after the invoice date" at bounding box center [148, 239] width 77 height 10
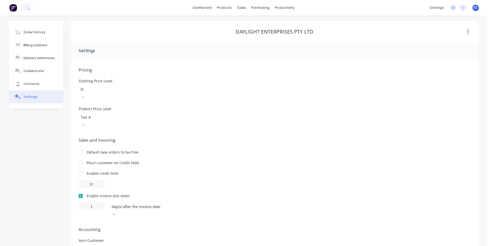
type input "0"
click at [39, 29] on button "Order history" at bounding box center [36, 32] width 54 height 13
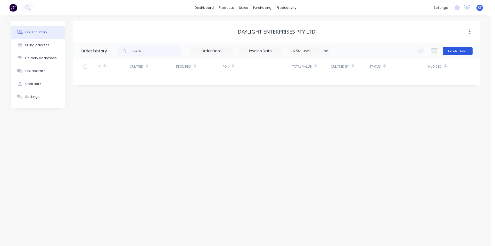
click at [453, 48] on button "Create Order" at bounding box center [458, 51] width 30 height 8
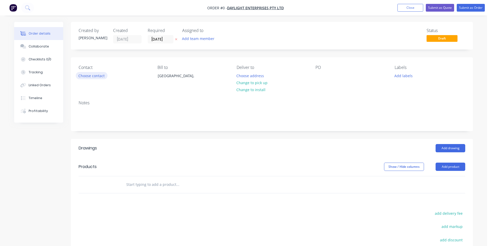
click at [105, 73] on button "Choose contact" at bounding box center [92, 75] width 32 height 7
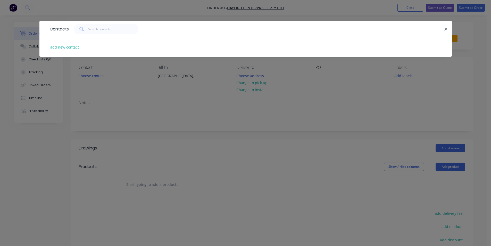
click at [70, 52] on div "add new contact" at bounding box center [245, 46] width 397 height 19
click at [75, 47] on button "add new contact" at bounding box center [65, 47] width 34 height 7
select select "AU"
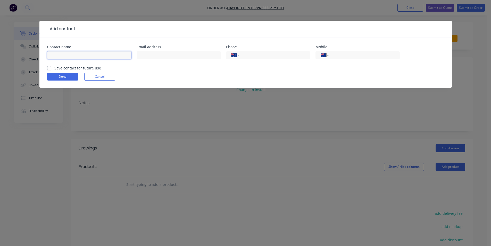
click at [67, 52] on input "text" at bounding box center [89, 55] width 84 height 8
type input "[PERSON_NAME]"
click at [294, 58] on input "tel" at bounding box center [274, 55] width 62 height 6
drag, startPoint x: 360, startPoint y: 49, endPoint x: 361, endPoint y: 52, distance: 2.6
click at [361, 51] on div "Mobile International [GEOGRAPHIC_DATA] [GEOGRAPHIC_DATA] [GEOGRAPHIC_DATA] [GEO…" at bounding box center [358, 55] width 84 height 20
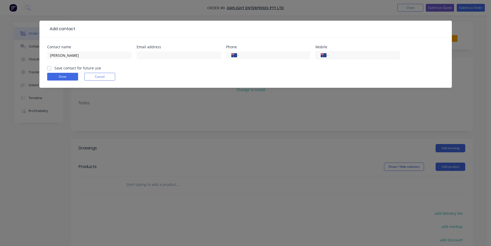
click at [361, 52] on div "International [GEOGRAPHIC_DATA] [GEOGRAPHIC_DATA] [GEOGRAPHIC_DATA] [GEOGRAPHIC…" at bounding box center [358, 55] width 84 height 8
click at [365, 55] on input "tel" at bounding box center [363, 55] width 62 height 6
type input "0412 171 616"
click at [176, 59] on div at bounding box center [179, 57] width 84 height 15
click at [178, 56] on input "text" at bounding box center [179, 55] width 84 height 8
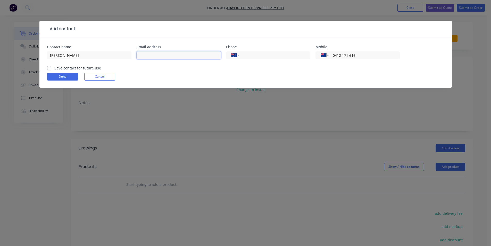
paste input "[EMAIL_ADDRESS][DOMAIN_NAME]"
type input "[EMAIL_ADDRESS][DOMAIN_NAME]"
click at [46, 65] on div "Contact name [PERSON_NAME] address [EMAIL_ADDRESS][DOMAIN_NAME] Phone Internati…" at bounding box center [245, 62] width 413 height 50
click at [51, 70] on div "Save contact for future use" at bounding box center [74, 67] width 54 height 5
click at [54, 68] on label "Save contact for future use" at bounding box center [77, 67] width 47 height 5
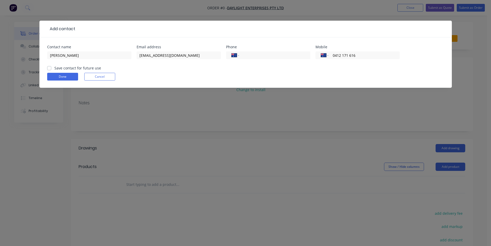
click at [50, 68] on input "Save contact for future use" at bounding box center [49, 67] width 4 height 5
checkbox input "true"
click at [58, 77] on button "Done" at bounding box center [62, 77] width 31 height 8
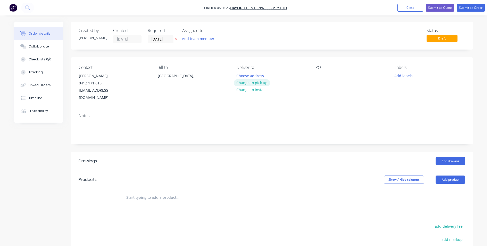
drag, startPoint x: 245, startPoint y: 83, endPoint x: 421, endPoint y: 104, distance: 176.3
click at [245, 83] on button "Change to pick up" at bounding box center [252, 82] width 37 height 7
click at [447, 157] on button "Add drawing" at bounding box center [451, 161] width 30 height 8
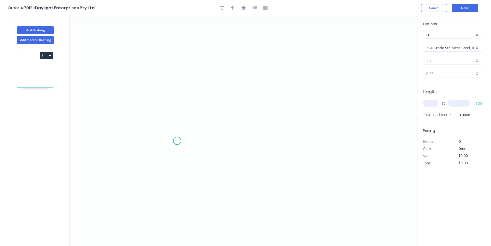
click at [177, 141] on icon "0" at bounding box center [244, 131] width 348 height 230
click at [179, 117] on icon "0" at bounding box center [244, 131] width 348 height 230
click at [261, 95] on icon "0 ?" at bounding box center [244, 131] width 348 height 230
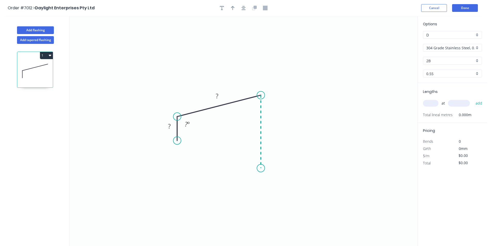
click at [257, 167] on icon "0 ? ? ? º" at bounding box center [244, 131] width 348 height 230
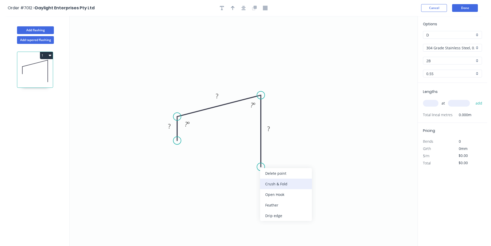
click at [276, 183] on div "Crush & Fold" at bounding box center [286, 183] width 52 height 11
click at [287, 182] on div "Flip bend" at bounding box center [289, 181] width 52 height 11
click at [221, 97] on rect at bounding box center [217, 96] width 10 height 7
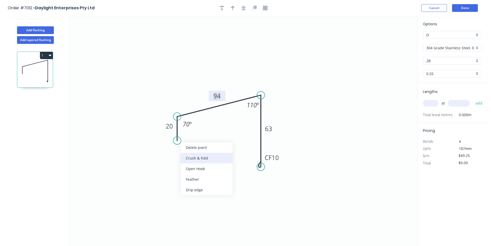
click at [202, 161] on div "Crush & Fold" at bounding box center [207, 158] width 52 height 11
type input "$50.94"
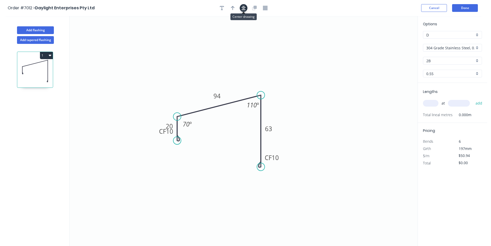
click at [244, 9] on icon "button" at bounding box center [244, 8] width 4 height 4
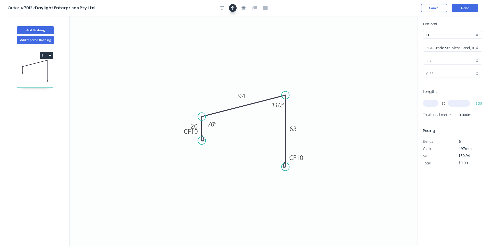
click at [234, 6] on icon "button" at bounding box center [233, 8] width 4 height 5
click at [390, 40] on icon at bounding box center [391, 36] width 5 height 17
drag, startPoint x: 391, startPoint y: 40, endPoint x: 245, endPoint y: 77, distance: 149.7
click at [253, 75] on icon at bounding box center [255, 67] width 5 height 17
click at [447, 45] on input "304 Grade Stainless Steel, 0.9mm Perforated Pattern 208 - 2mm hole" at bounding box center [450, 47] width 48 height 5
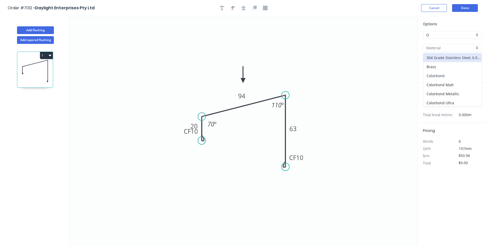
click at [440, 74] on div "Colorbond" at bounding box center [452, 75] width 59 height 9
type input "Colorbond"
type input "Basalt"
click at [442, 60] on input "Basalt" at bounding box center [450, 60] width 48 height 5
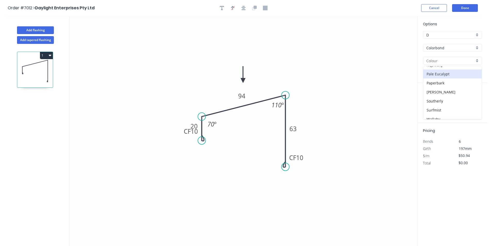
scroll to position [129, 0]
click at [445, 103] on div "Surfmist" at bounding box center [452, 104] width 59 height 9
type input "Surfmist"
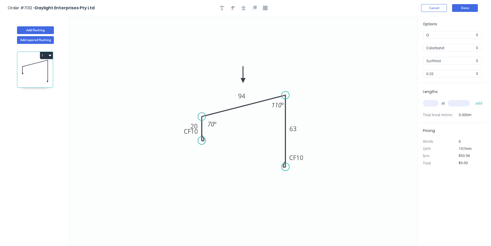
click at [434, 102] on input "text" at bounding box center [430, 103] width 15 height 7
type input "$15.55"
type input "1"
type input "2928"
click at [473, 99] on button "add" at bounding box center [479, 103] width 12 height 9
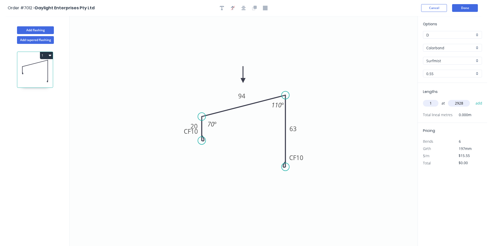
type input "$45.53"
type input "1"
type input "3162"
click at [473, 99] on button "add" at bounding box center [479, 103] width 12 height 9
type input "$94.70"
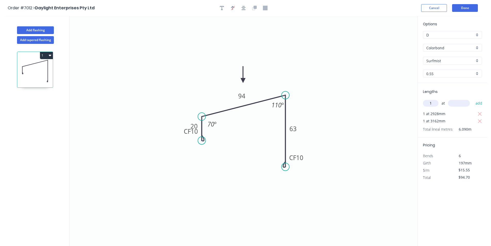
type input "1"
type input "3167"
click at [473, 99] on button "add" at bounding box center [479, 103] width 12 height 9
type input "$143.95"
type input "1"
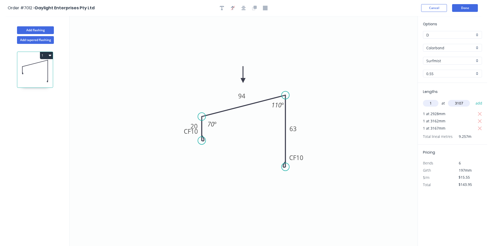
type input "3107"
click at [473, 99] on button "add" at bounding box center [479, 103] width 12 height 9
type input "$192.26"
click at [50, 31] on button "Add flashing" at bounding box center [35, 30] width 37 height 8
type input "$0.00"
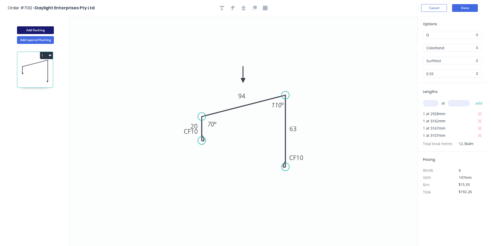
type input "$0.00"
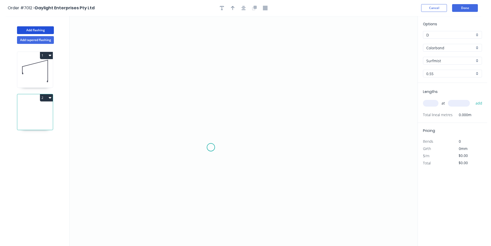
click at [205, 147] on icon "0" at bounding box center [244, 131] width 348 height 230
click at [205, 117] on icon "0" at bounding box center [244, 131] width 348 height 230
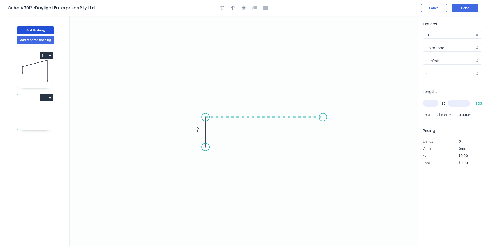
click at [323, 125] on icon "0 ?" at bounding box center [244, 131] width 348 height 230
click at [323, 153] on icon "0 ? ?" at bounding box center [244, 131] width 348 height 230
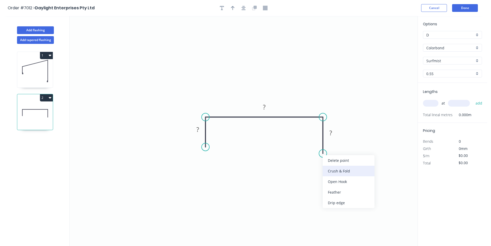
click at [336, 172] on div "Crush & Fold" at bounding box center [349, 171] width 52 height 11
click at [345, 174] on div "Flip bend" at bounding box center [350, 173] width 52 height 11
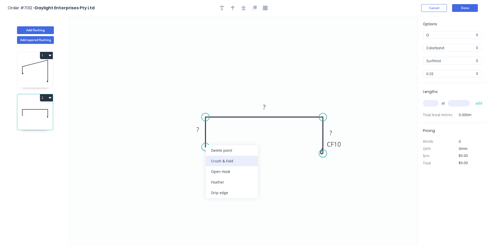
click at [212, 161] on div "Crush & Fold" at bounding box center [232, 160] width 52 height 11
click at [200, 128] on rect at bounding box center [198, 129] width 10 height 7
type input "$15.55"
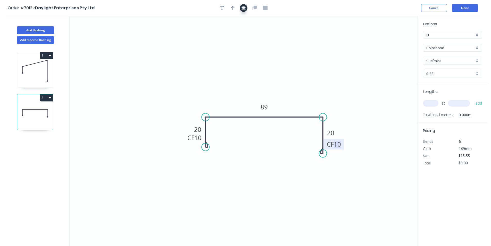
click at [246, 7] on button "button" at bounding box center [244, 8] width 8 height 8
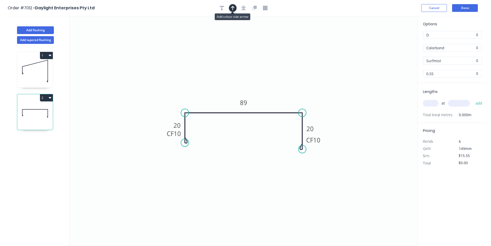
click at [232, 7] on icon "button" at bounding box center [233, 8] width 4 height 4
drag, startPoint x: 393, startPoint y: 41, endPoint x: 363, endPoint y: 52, distance: 32.5
click at [361, 54] on icon "0 CF 10 20 89 CF 10 20" at bounding box center [244, 131] width 348 height 230
drag, startPoint x: 392, startPoint y: 40, endPoint x: 258, endPoint y: 105, distance: 149.3
click at [259, 95] on icon at bounding box center [261, 86] width 5 height 17
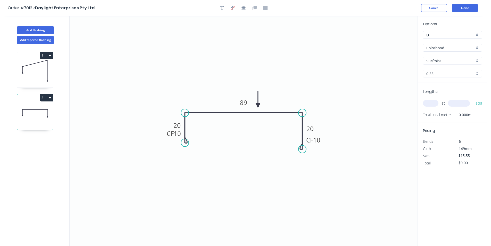
click at [426, 104] on input "text" at bounding box center [430, 103] width 15 height 7
type input "1"
type input "2100"
click at [473, 99] on button "add" at bounding box center [479, 103] width 12 height 9
type input "$32.66"
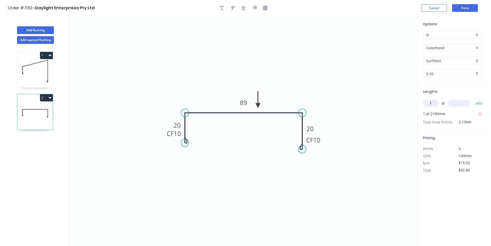
type input "1"
type input "2200"
click at [473, 99] on button "add" at bounding box center [479, 103] width 12 height 9
type input "$66.87"
type input "1"
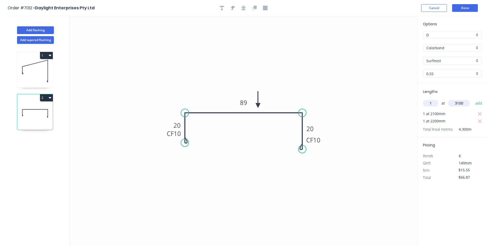
type input "3100"
click at [473, 99] on button "add" at bounding box center [479, 103] width 12 height 9
type input "$115.07"
type input "1"
type input "1500"
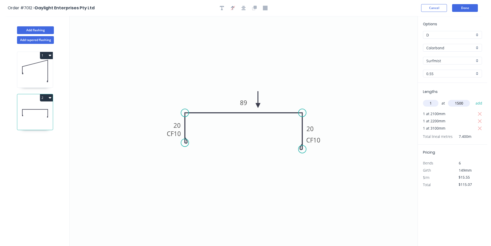
click at [473, 99] on button "add" at bounding box center [479, 103] width 12 height 9
click at [43, 98] on button "2" at bounding box center [46, 97] width 13 height 7
click at [43, 109] on div "Duplicate" at bounding box center [29, 110] width 40 height 7
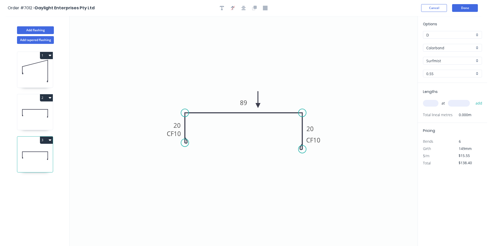
type input "$0.00"
click at [245, 101] on tspan "89" at bounding box center [243, 102] width 7 height 9
click at [438, 104] on input "text" at bounding box center [430, 103] width 15 height 7
type input "1"
type input "3"
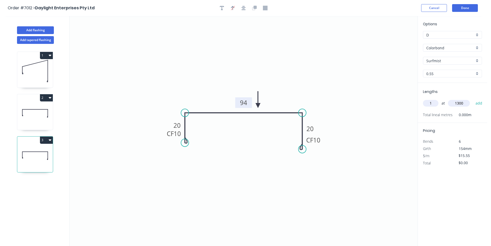
type input "1300"
click at [473, 99] on button "add" at bounding box center [479, 103] width 12 height 9
type input "$20.22"
type input "1"
type input "2100"
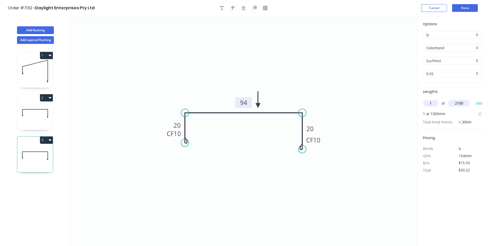
click at [473, 99] on button "add" at bounding box center [479, 103] width 12 height 9
type input "$52.87"
type input "1"
type input "3"
type input "3300"
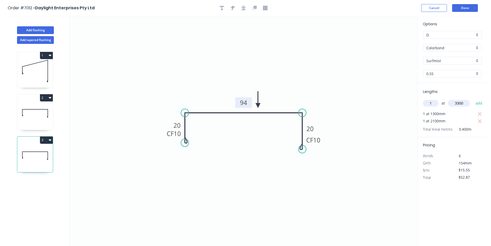
click at [473, 99] on button "add" at bounding box center [479, 103] width 12 height 9
type input "$104.19"
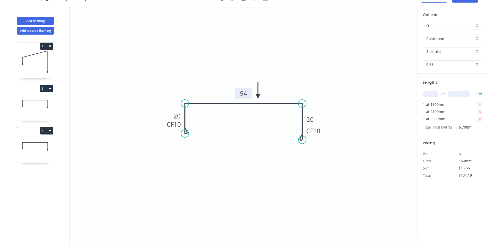
scroll to position [10, 0]
drag, startPoint x: 45, startPoint y: 20, endPoint x: 66, endPoint y: 32, distance: 24.5
click at [45, 20] on button "Add flashing" at bounding box center [35, 21] width 37 height 8
type input "$0.00"
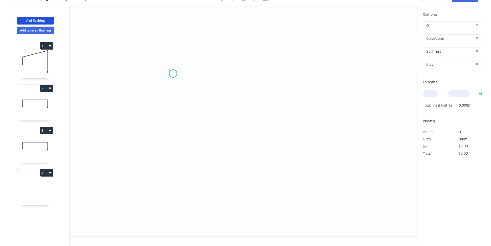
click at [173, 73] on icon "0" at bounding box center [244, 121] width 348 height 230
click at [175, 105] on icon "0" at bounding box center [244, 121] width 348 height 230
click at [286, 109] on icon "0 ?" at bounding box center [244, 121] width 348 height 230
click at [285, 135] on icon "0 ? ?" at bounding box center [244, 121] width 348 height 230
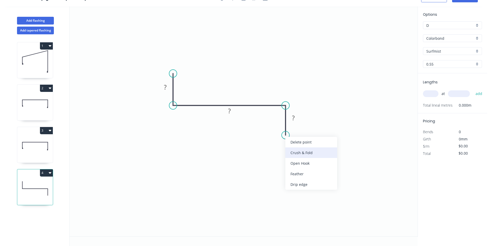
click at [302, 154] on div "Crush & Fold" at bounding box center [311, 152] width 52 height 11
click at [308, 152] on div "Flip bend" at bounding box center [311, 152] width 52 height 11
click at [294, 116] on tspan "?" at bounding box center [293, 117] width 3 height 9
type input "$17.39"
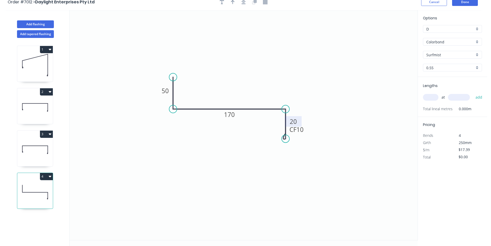
scroll to position [0, 0]
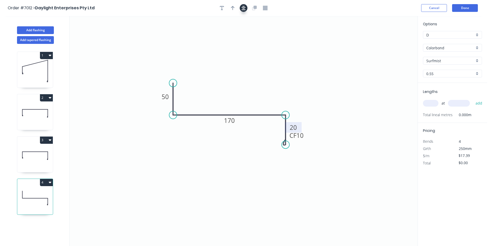
click at [242, 6] on button "button" at bounding box center [244, 8] width 8 height 8
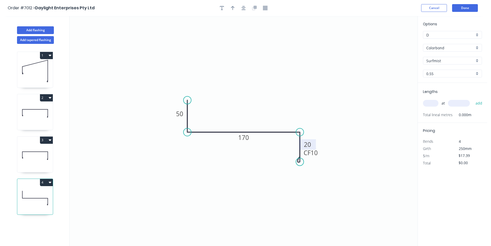
drag, startPoint x: 234, startPoint y: 9, endPoint x: 347, endPoint y: 44, distance: 118.7
click at [234, 9] on icon "button" at bounding box center [233, 8] width 4 height 5
drag, startPoint x: 392, startPoint y: 41, endPoint x: 239, endPoint y: 119, distance: 171.6
click at [239, 119] on icon at bounding box center [239, 113] width 5 height 17
click at [434, 102] on input "text" at bounding box center [430, 103] width 15 height 7
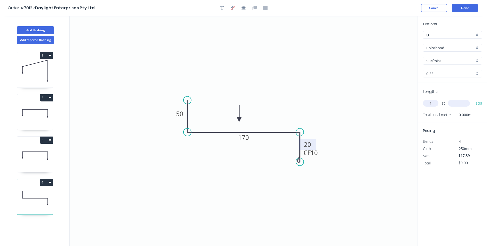
type input "1"
type input "700"
click at [473, 99] on button "add" at bounding box center [479, 103] width 12 height 9
type input "$17.39"
click at [471, 11] on button "Done" at bounding box center [465, 8] width 26 height 8
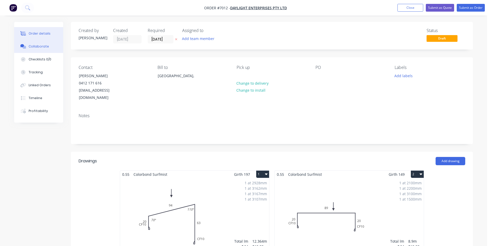
click at [46, 47] on div "Collaborate" at bounding box center [39, 46] width 20 height 5
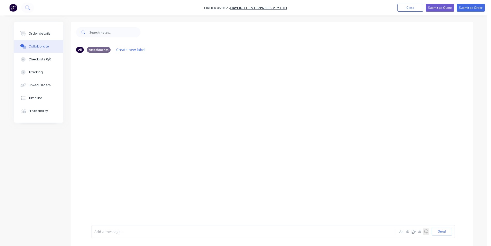
click at [424, 232] on button "☺" at bounding box center [426, 231] width 6 height 6
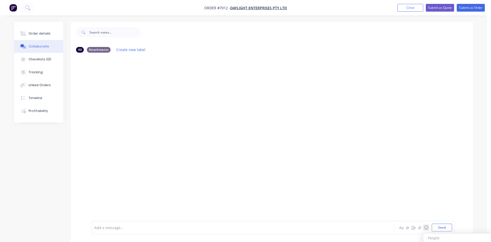
click at [421, 232] on div "Add a message... Aa @ ☺ People People 😀 😃 😄 😁 😆 😅 🤣 😂 🙂 🙃 🫠 😉 😊 😇 🥰 😍 🤩 😘 😗 ☺️ …" at bounding box center [274, 227] width 364 height 13
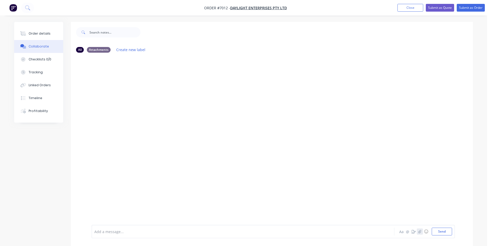
click at [418, 229] on icon "button" at bounding box center [419, 231] width 3 height 4
click at [448, 235] on button "Send" at bounding box center [442, 231] width 20 height 8
click at [30, 27] on button "Order details" at bounding box center [38, 33] width 49 height 13
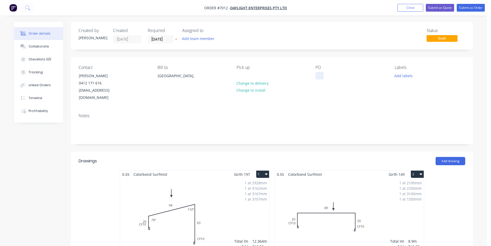
click at [322, 72] on div "PO" at bounding box center [351, 83] width 71 height 36
click at [318, 75] on div at bounding box center [320, 75] width 8 height 7
click at [470, 9] on button "Submit as Order" at bounding box center [471, 8] width 28 height 8
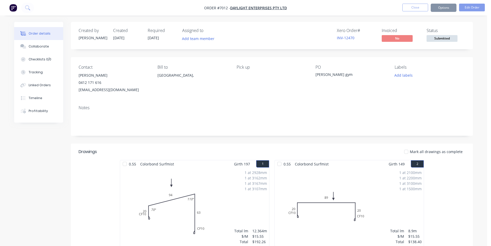
click at [438, 38] on span "Submitted" at bounding box center [442, 38] width 31 height 6
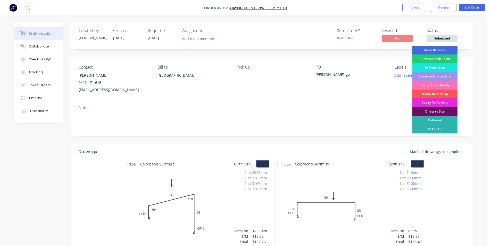
click at [443, 51] on div "Order Recieved" at bounding box center [435, 50] width 45 height 9
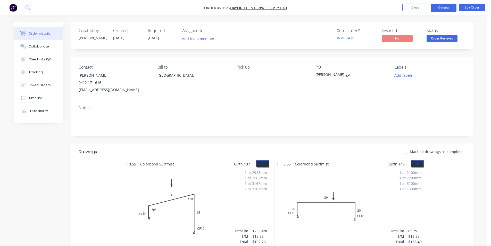
click at [439, 8] on button "Options" at bounding box center [444, 8] width 26 height 8
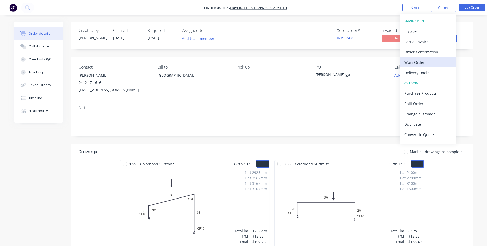
click at [432, 67] on button "Work Order" at bounding box center [428, 62] width 57 height 10
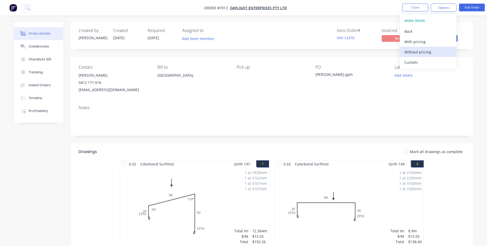
click at [432, 55] on div "Without pricing" at bounding box center [428, 51] width 47 height 7
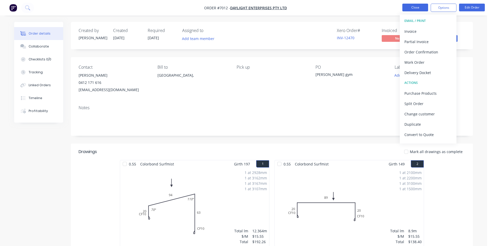
click at [409, 6] on button "Close" at bounding box center [415, 8] width 26 height 8
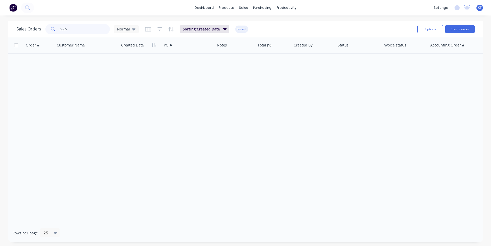
click at [91, 34] on input "6865" at bounding box center [85, 29] width 50 height 10
click at [91, 33] on input "6865" at bounding box center [85, 29] width 50 height 10
click at [271, 27] on div "Purchase Orders" at bounding box center [278, 24] width 27 height 5
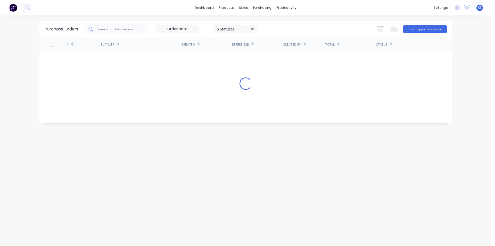
click at [134, 24] on div at bounding box center [115, 29] width 64 height 10
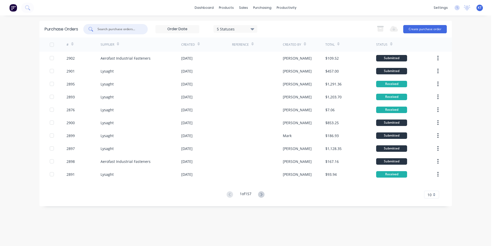
click at [130, 29] on input "text" at bounding box center [118, 29] width 43 height 5
type input "2900"
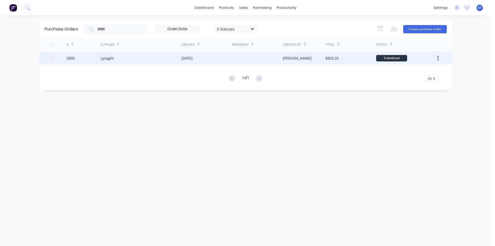
click at [146, 60] on div "Lysaght" at bounding box center [141, 58] width 81 height 13
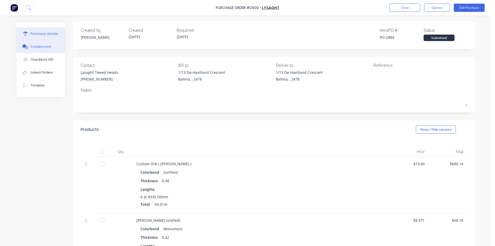
click at [37, 47] on div "Collaborate" at bounding box center [41, 46] width 20 height 5
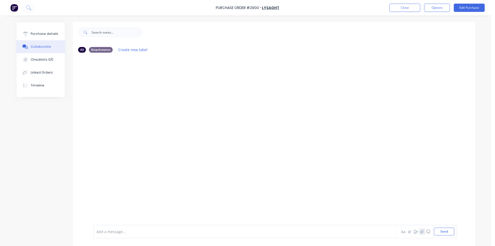
click at [420, 234] on button "button" at bounding box center [422, 231] width 6 height 6
click at [440, 235] on div "Loading PDF… Add a message... Aa @ ☺ Send" at bounding box center [276, 218] width 364 height 40
click at [440, 232] on button "Send" at bounding box center [444, 231] width 20 height 8
click at [53, 31] on button "Purchase details" at bounding box center [41, 33] width 48 height 13
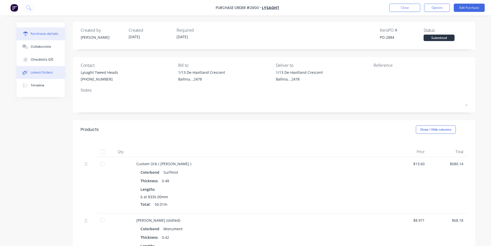
click at [46, 73] on div "Linked Orders" at bounding box center [42, 72] width 22 height 5
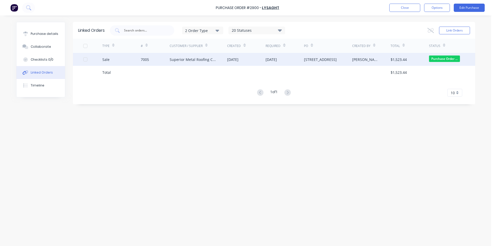
click at [170, 63] on div "Superior Metal Roofing Company Pty Ltd" at bounding box center [199, 59] width 58 height 13
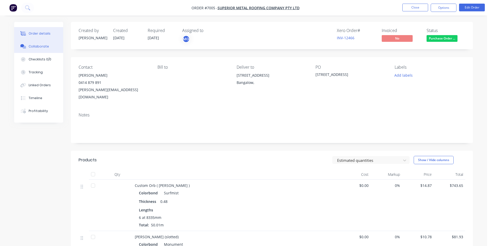
click at [45, 51] on button "Collaborate" at bounding box center [38, 46] width 49 height 13
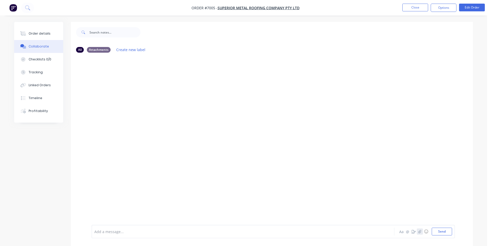
click at [421, 232] on icon "button" at bounding box center [419, 231] width 3 height 4
click at [449, 232] on button "Send" at bounding box center [442, 231] width 20 height 8
click at [415, 7] on button "Close" at bounding box center [415, 8] width 26 height 8
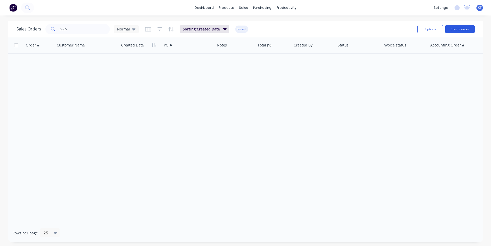
click at [456, 29] on button "Create order" at bounding box center [459, 29] width 29 height 8
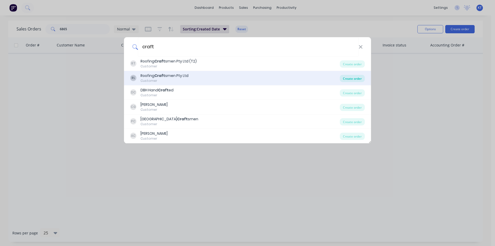
type input "craft"
click at [349, 78] on div "Create order" at bounding box center [352, 78] width 25 height 7
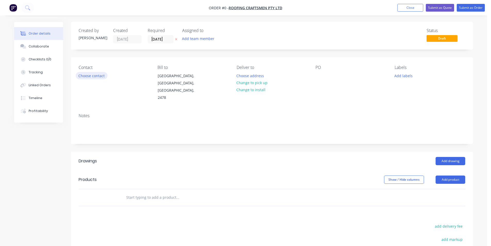
click at [87, 76] on button "Choose contact" at bounding box center [92, 75] width 32 height 7
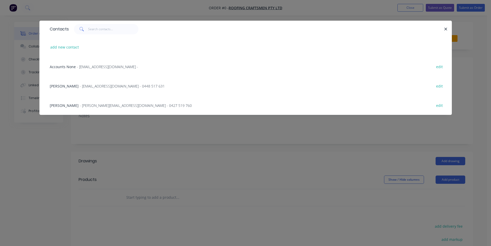
click at [132, 86] on span "- [EMAIL_ADDRESS][DOMAIN_NAME] - 0448 517 631" at bounding box center [122, 86] width 85 height 5
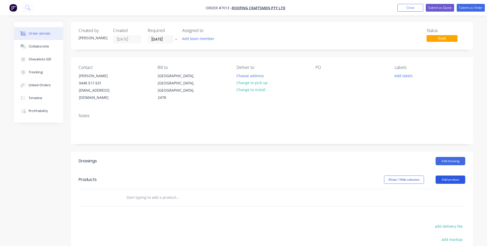
click at [458, 175] on button "Add product" at bounding box center [451, 179] width 30 height 8
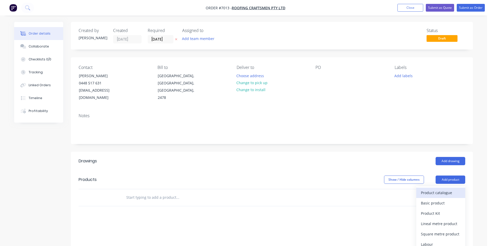
click at [439, 189] on div "Product catalogue" at bounding box center [441, 192] width 40 height 7
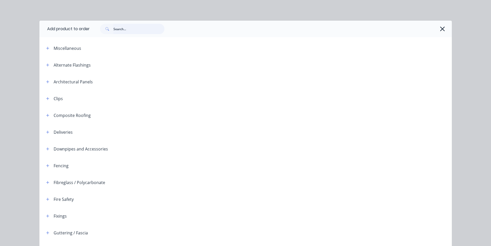
click at [149, 32] on input "text" at bounding box center [138, 29] width 51 height 10
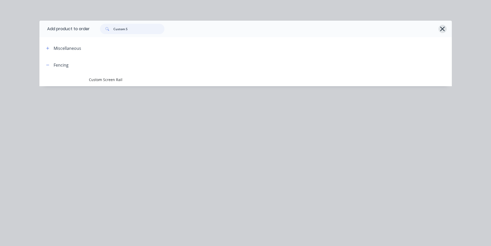
type input "Custom S"
click at [442, 30] on icon "button" at bounding box center [442, 29] width 5 height 5
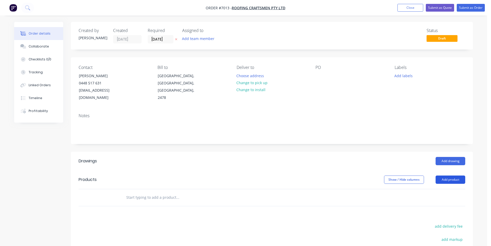
click at [455, 175] on button "Add product" at bounding box center [451, 179] width 30 height 8
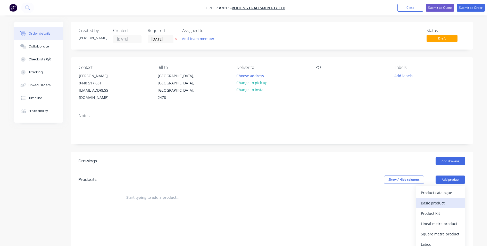
click at [452, 199] on div "Basic product" at bounding box center [441, 202] width 40 height 7
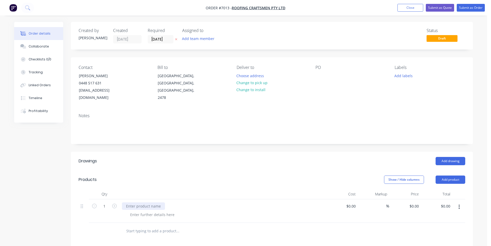
click at [159, 202] on div at bounding box center [143, 205] width 43 height 7
click at [163, 211] on div at bounding box center [152, 214] width 53 height 7
click at [316, 79] on div at bounding box center [320, 75] width 8 height 7
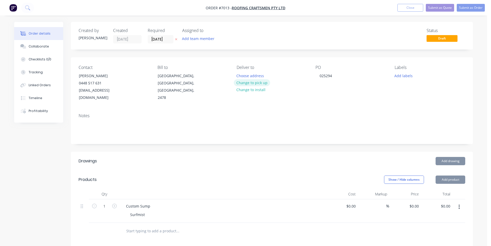
click at [257, 83] on button "Change to pick up" at bounding box center [252, 82] width 37 height 7
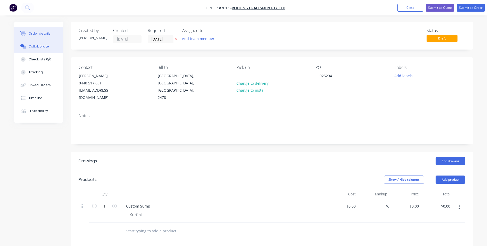
click at [43, 47] on div "Collaborate" at bounding box center [39, 46] width 20 height 5
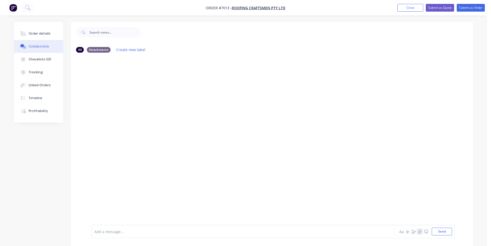
click at [421, 232] on icon "button" at bounding box center [419, 231] width 3 height 4
click at [447, 230] on button "Send" at bounding box center [442, 231] width 20 height 8
click at [35, 37] on button "Order details" at bounding box center [38, 33] width 49 height 13
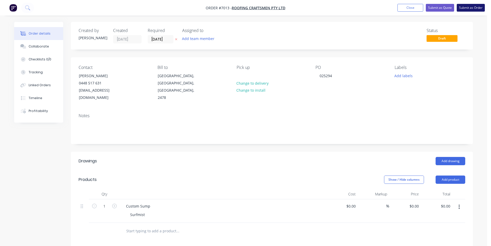
click at [464, 7] on button "Submit as Order" at bounding box center [471, 8] width 28 height 8
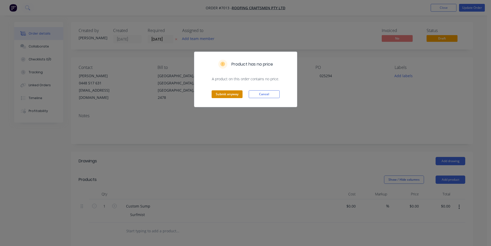
click at [224, 93] on button "Submit anyway" at bounding box center [227, 94] width 31 height 8
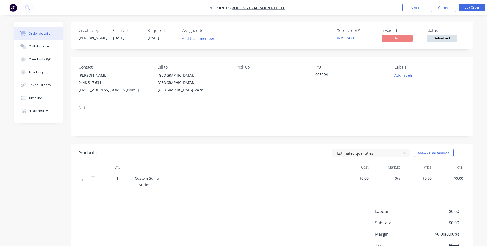
click at [446, 38] on span "Submitted" at bounding box center [442, 38] width 31 height 6
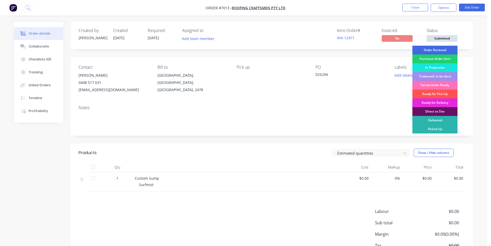
click at [442, 48] on div "Order Recieved" at bounding box center [435, 50] width 45 height 9
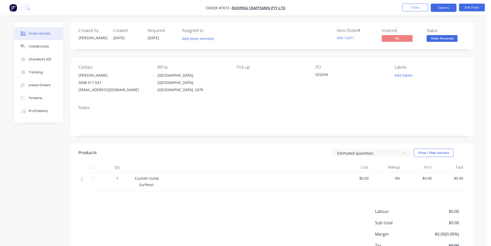
click at [437, 7] on button "Options" at bounding box center [444, 8] width 26 height 8
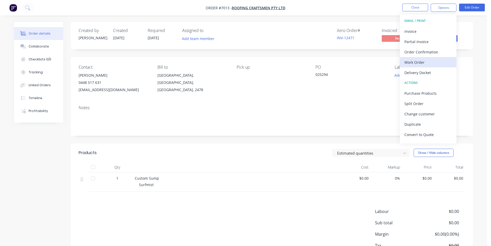
click at [428, 59] on div "Work Order" at bounding box center [428, 62] width 47 height 7
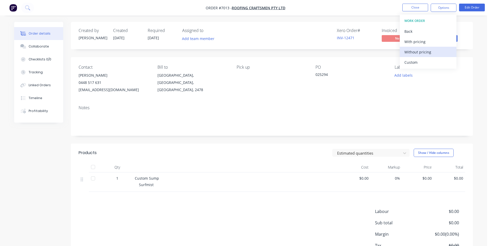
click at [427, 48] on div "Without pricing" at bounding box center [428, 51] width 47 height 7
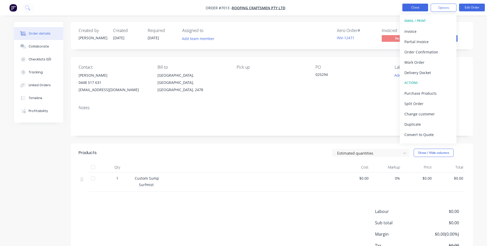
click at [418, 7] on button "Close" at bounding box center [415, 8] width 26 height 8
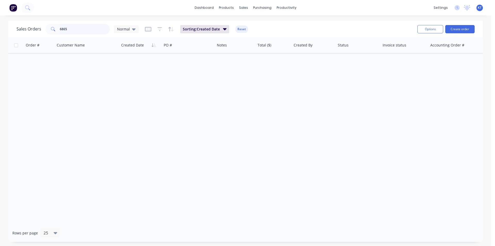
click at [69, 28] on input "6865" at bounding box center [85, 29] width 50 height 10
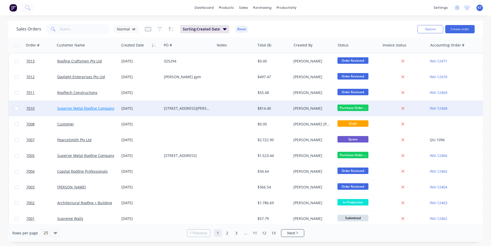
click at [96, 109] on link "Superior Metal Roofing Company Pty Ltd" at bounding box center [92, 108] width 70 height 5
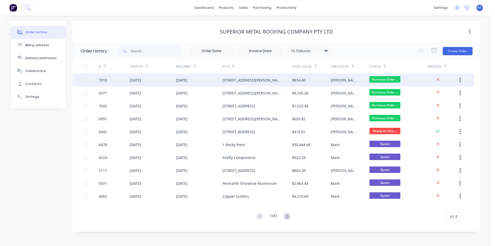
click at [278, 81] on div "[STREET_ADDRESS][PERSON_NAME]" at bounding box center [258, 79] width 70 height 13
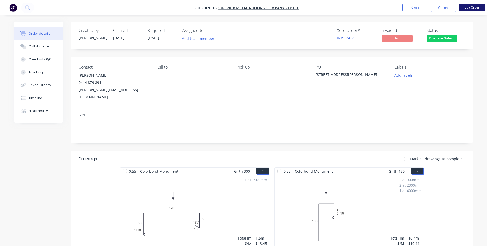
click at [466, 9] on button "Edit Order" at bounding box center [472, 8] width 26 height 8
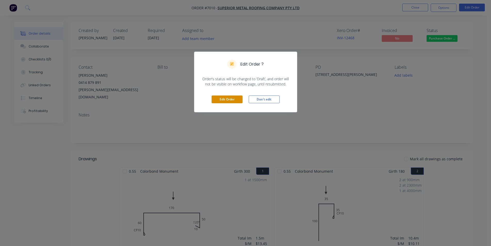
click at [225, 100] on button "Edit Order" at bounding box center [227, 99] width 31 height 8
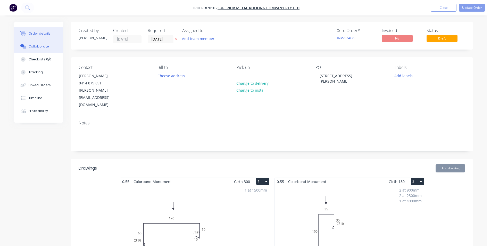
click at [39, 44] on div "Collaborate" at bounding box center [39, 46] width 20 height 5
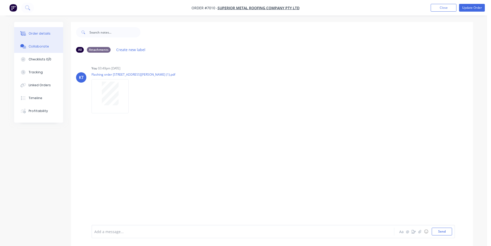
click at [43, 34] on div "Order details" at bounding box center [40, 33] width 22 height 5
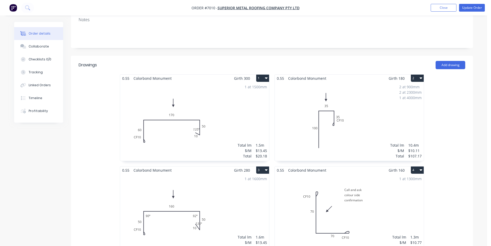
scroll to position [206, 0]
click at [380, 195] on div "1 at 1300mm Total lm $/M Total 1.3m $10.77 $14.00" at bounding box center [349, 213] width 149 height 79
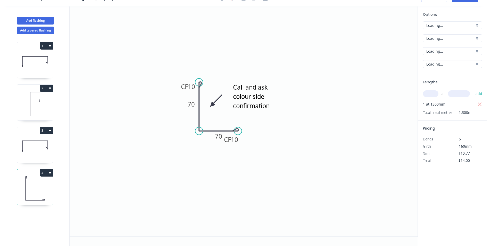
scroll to position [10, 0]
click at [39, 19] on button "Add flashing" at bounding box center [35, 21] width 37 height 8
type input "$0.00"
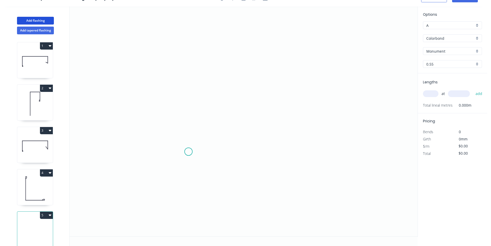
click at [188, 152] on icon "0" at bounding box center [244, 121] width 348 height 230
click at [184, 157] on icon "0" at bounding box center [244, 121] width 348 height 230
click at [180, 100] on icon "0 ?" at bounding box center [244, 121] width 348 height 230
click at [291, 111] on icon "0 ? ?" at bounding box center [244, 121] width 348 height 230
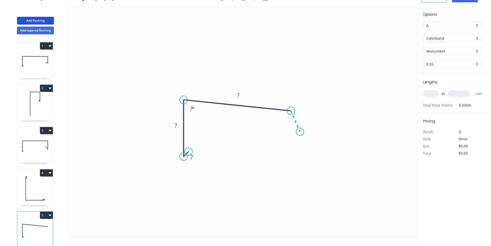
click at [300, 132] on icon "0 ? ? ? ? º" at bounding box center [244, 121] width 348 height 230
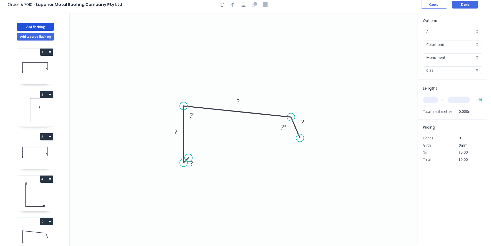
scroll to position [0, 0]
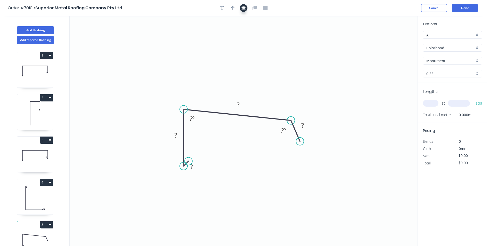
click at [244, 7] on icon "button" at bounding box center [244, 8] width 4 height 4
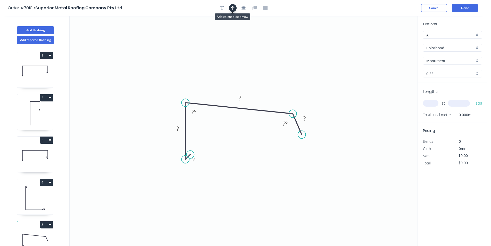
click at [232, 11] on button "button" at bounding box center [233, 8] width 8 height 8
drag, startPoint x: 348, startPoint y: 53, endPoint x: 232, endPoint y: 85, distance: 120.3
click at [230, 82] on icon at bounding box center [232, 74] width 5 height 17
click at [306, 119] on tspan "?" at bounding box center [304, 118] width 3 height 9
type input "$17.56"
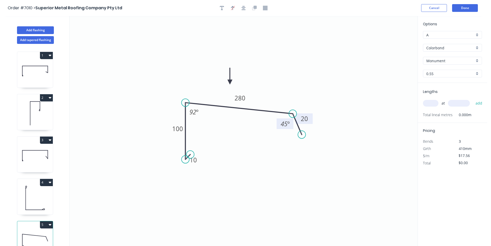
click at [288, 125] on tspan "º" at bounding box center [288, 123] width 2 height 9
click at [431, 103] on input "text" at bounding box center [430, 103] width 15 height 7
type input "1"
type input "6600"
click at [473, 99] on button "add" at bounding box center [479, 103] width 12 height 9
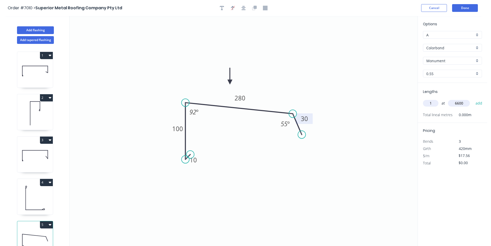
type input "$115.90"
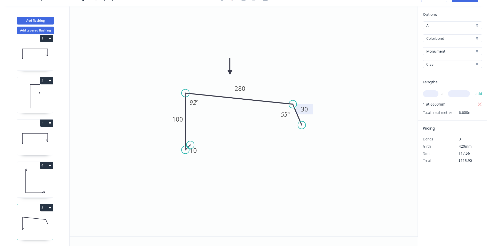
scroll to position [12, 0]
click at [38, 19] on button "Add flashing" at bounding box center [35, 21] width 37 height 8
type input "$0.00"
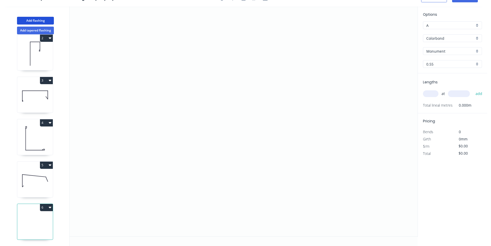
scroll to position [54, 0]
click at [46, 204] on button "6" at bounding box center [46, 207] width 13 height 7
click at [40, 228] on div "Delete" at bounding box center [29, 230] width 40 height 7
type input "$17.56"
type input "$115.90"
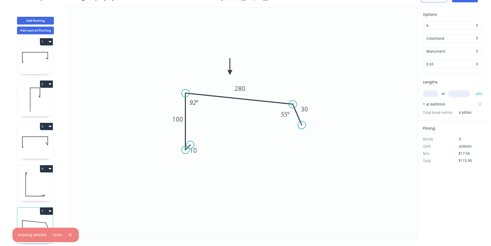
scroll to position [0, 0]
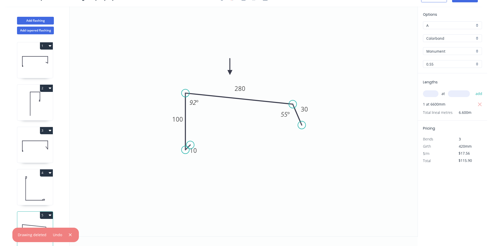
click at [50, 89] on icon "button" at bounding box center [50, 88] width 3 height 4
click at [43, 102] on div "Duplicate" at bounding box center [29, 100] width 40 height 7
type input "$0.00"
type input "$10.11"
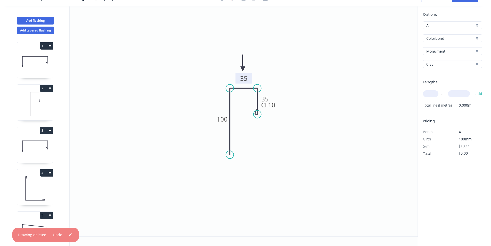
click at [245, 78] on tspan "35" at bounding box center [243, 78] width 7 height 9
click at [434, 90] on input "text" at bounding box center [430, 93] width 15 height 7
type input "3"
type input "5900"
click at [473, 89] on button "add" at bounding box center [479, 93] width 12 height 9
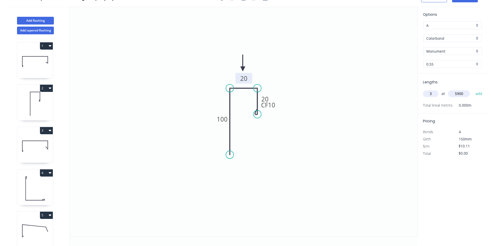
type input "$178.95"
type input "6"
type input "800"
click at [473, 89] on button "add" at bounding box center [479, 93] width 12 height 9
type input "$239.61"
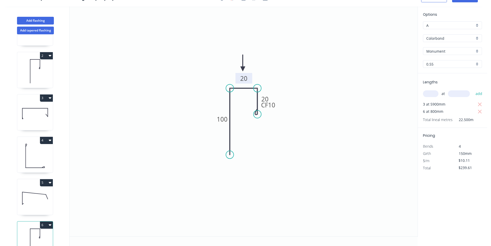
scroll to position [54, 0]
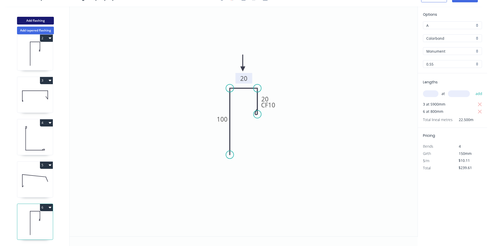
click at [42, 21] on button "Add flashing" at bounding box center [35, 21] width 37 height 8
type input "$0.00"
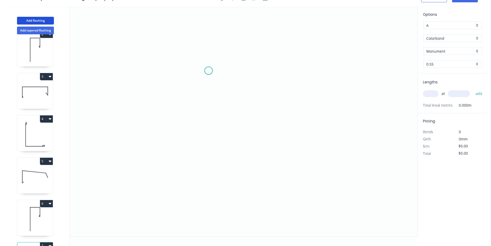
click at [209, 71] on icon "0" at bounding box center [244, 121] width 348 height 230
click at [211, 160] on icon "0" at bounding box center [244, 121] width 348 height 230
click at [232, 159] on icon at bounding box center [220, 159] width 23 height 0
click at [232, 175] on icon "0 ? ?" at bounding box center [244, 121] width 348 height 230
click at [242, 165] on rect at bounding box center [239, 164] width 10 height 7
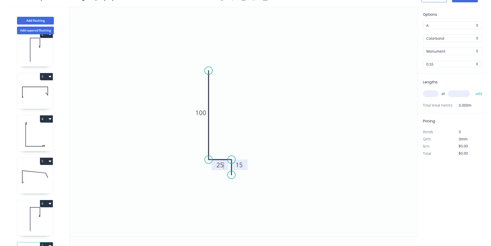
type input "$8.78"
drag, startPoint x: 230, startPoint y: 175, endPoint x: 234, endPoint y: 176, distance: 4.2
click at [234, 176] on circle at bounding box center [234, 176] width 8 height 8
drag, startPoint x: 207, startPoint y: 70, endPoint x: 220, endPoint y: 112, distance: 43.9
click at [196, 70] on circle at bounding box center [197, 70] width 8 height 8
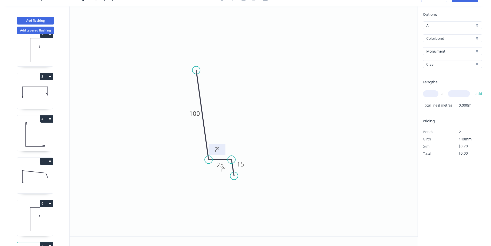
click at [217, 149] on tspan "?" at bounding box center [216, 149] width 3 height 9
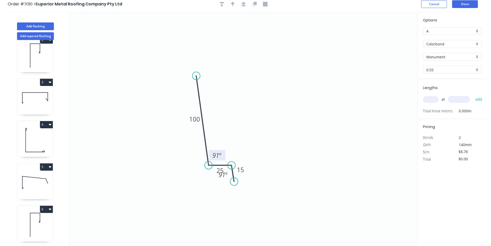
scroll to position [0, 0]
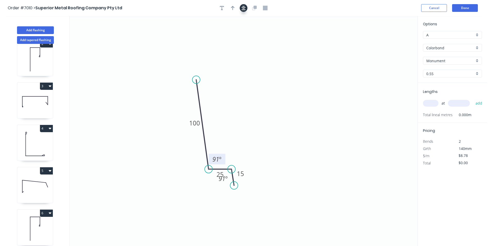
click at [247, 10] on button "button" at bounding box center [244, 8] width 8 height 8
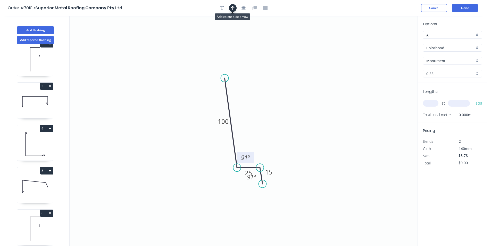
click at [233, 7] on icon "button" at bounding box center [233, 8] width 4 height 4
click at [391, 40] on icon at bounding box center [391, 36] width 5 height 17
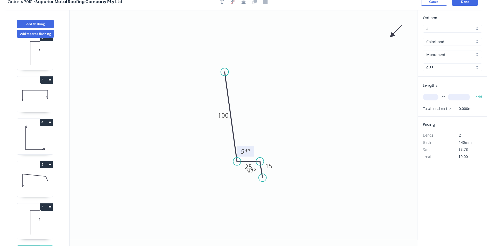
scroll to position [10, 0]
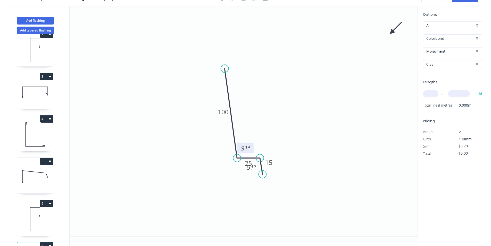
drag, startPoint x: 391, startPoint y: 40, endPoint x: 237, endPoint y: 151, distance: 190.2
click at [236, 153] on icon "0 100 25 15 91 º 91 º" at bounding box center [244, 121] width 348 height 230
drag, startPoint x: 395, startPoint y: 30, endPoint x: 344, endPoint y: 64, distance: 61.4
click at [344, 64] on icon "0 100 25 15 91 º 91 º" at bounding box center [244, 121] width 348 height 230
drag, startPoint x: 392, startPoint y: 32, endPoint x: 241, endPoint y: 122, distance: 176.3
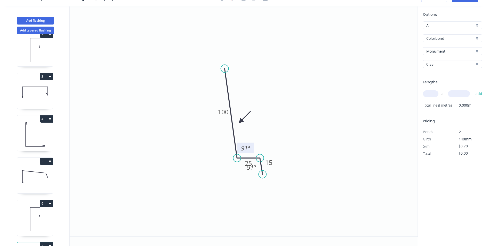
click at [241, 122] on icon at bounding box center [244, 117] width 15 height 15
click at [432, 96] on input "text" at bounding box center [430, 93] width 15 height 7
type input "3"
type input "5900"
click at [473, 89] on button "add" at bounding box center [479, 93] width 12 height 9
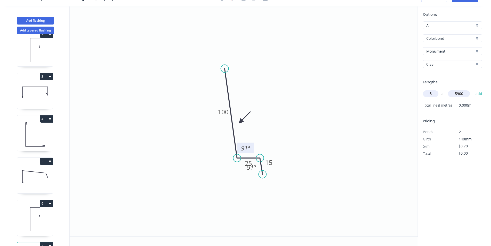
type input "$155.41"
click at [44, 20] on button "Add flashing" at bounding box center [35, 21] width 37 height 8
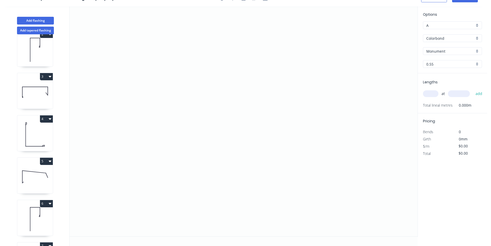
click at [454, 52] on input "Monument" at bounding box center [450, 50] width 48 height 5
click at [452, 40] on input "Colorbond" at bounding box center [450, 38] width 48 height 5
click at [446, 91] on div "Zincalume" at bounding box center [452, 92] width 59 height 9
click at [173, 95] on icon "0" at bounding box center [244, 121] width 348 height 230
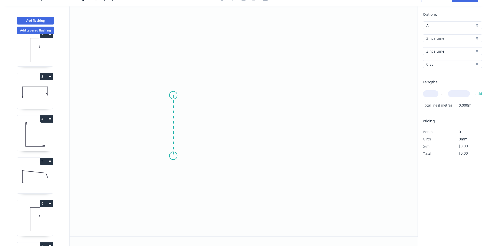
click at [177, 156] on icon "0" at bounding box center [244, 121] width 348 height 230
click at [284, 173] on icon "0 ?" at bounding box center [244, 121] width 348 height 230
click at [290, 188] on icon "0 ? ? ? º" at bounding box center [244, 121] width 348 height 230
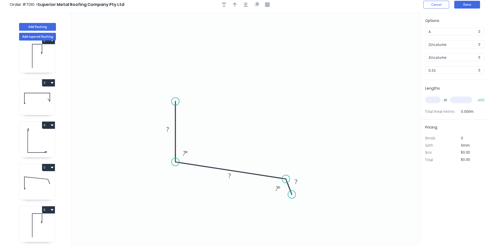
scroll to position [0, 0]
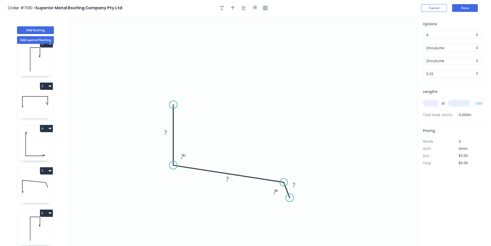
click at [229, 7] on div at bounding box center [244, 8] width 54 height 8
click at [225, 7] on button "button" at bounding box center [222, 8] width 8 height 8
drag, startPoint x: 128, startPoint y: 64, endPoint x: 248, endPoint y: 127, distance: 135.6
click at [248, 127] on textarea at bounding box center [246, 130] width 42 height 19
click at [169, 136] on rect at bounding box center [165, 132] width 10 height 7
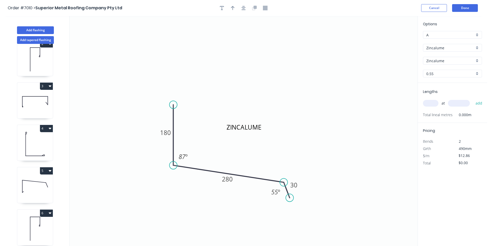
click at [430, 105] on input "text" at bounding box center [430, 103] width 15 height 7
click at [473, 99] on button "add" at bounding box center [479, 103] width 12 height 9
click at [464, 5] on button "Done" at bounding box center [465, 8] width 26 height 8
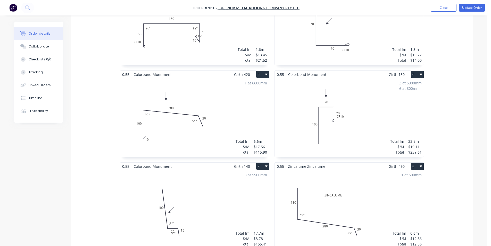
scroll to position [268, 0]
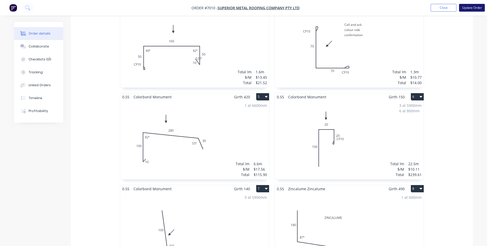
click at [471, 8] on button "Update Order" at bounding box center [472, 8] width 26 height 8
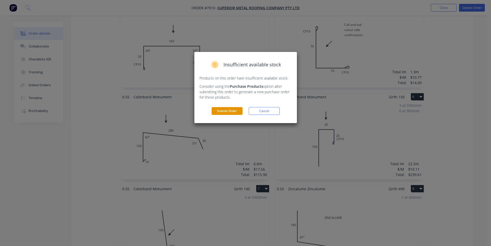
click at [230, 113] on button "Submit Order" at bounding box center [227, 111] width 31 height 8
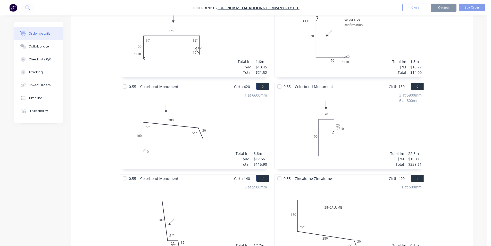
scroll to position [265, 0]
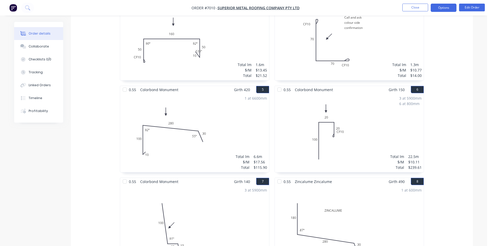
click at [437, 5] on button "Options" at bounding box center [444, 8] width 26 height 8
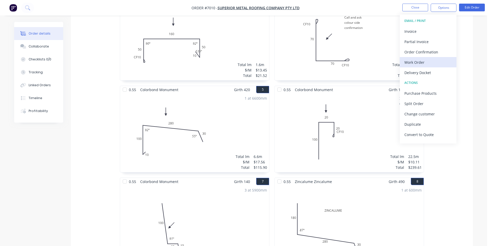
click at [418, 63] on div "Work Order" at bounding box center [428, 62] width 47 height 7
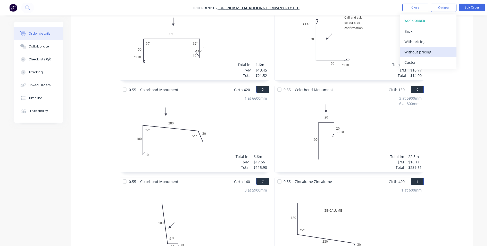
click at [421, 54] on div "Without pricing" at bounding box center [428, 51] width 47 height 7
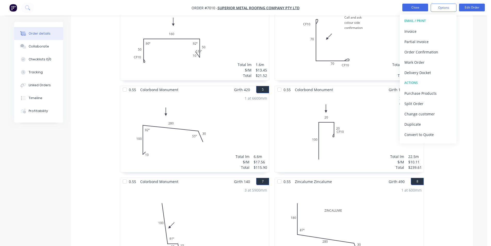
click at [419, 7] on button "Close" at bounding box center [415, 8] width 26 height 8
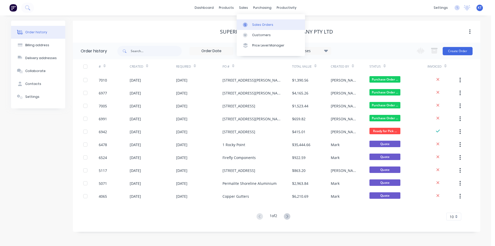
click at [250, 22] on div at bounding box center [247, 24] width 8 height 5
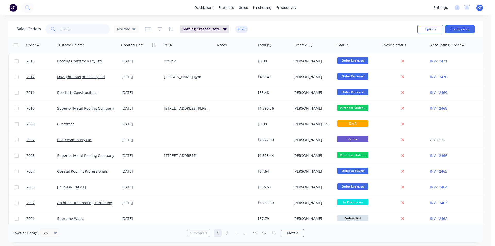
click at [71, 28] on input "text" at bounding box center [85, 29] width 50 height 10
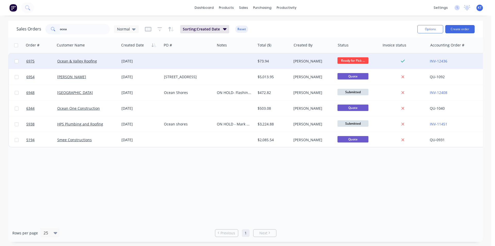
click at [152, 69] on div "[DATE]" at bounding box center [140, 60] width 43 height 15
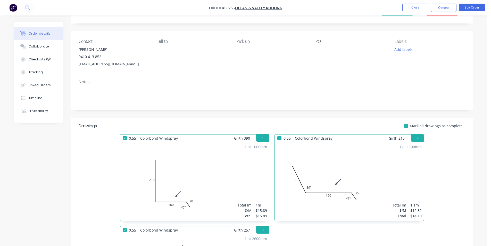
click at [440, 17] on div "Status Ready for Pick ..." at bounding box center [446, 9] width 39 height 15
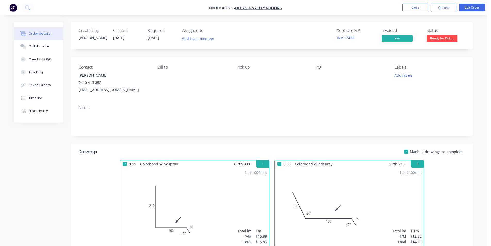
click at [445, 38] on span "Ready for Pick ..." at bounding box center [442, 38] width 31 height 6
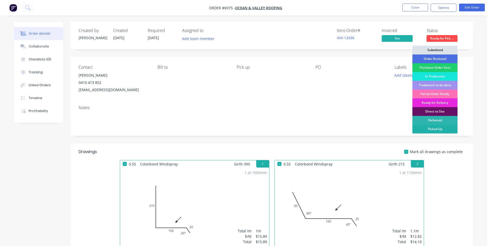
click at [445, 129] on div "Picked Up" at bounding box center [435, 129] width 45 height 9
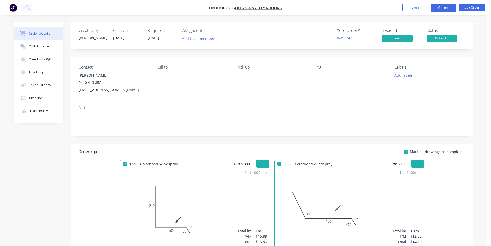
click at [439, 11] on button "Options" at bounding box center [444, 8] width 26 height 8
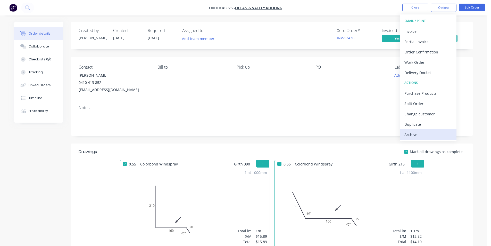
click at [432, 132] on div "Archive" at bounding box center [428, 134] width 47 height 7
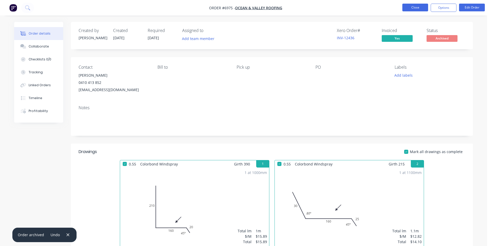
click at [412, 7] on button "Close" at bounding box center [415, 8] width 26 height 8
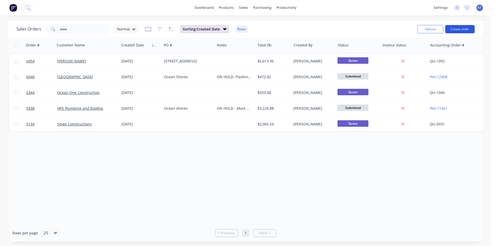
click at [456, 27] on button "Create order" at bounding box center [459, 29] width 29 height 8
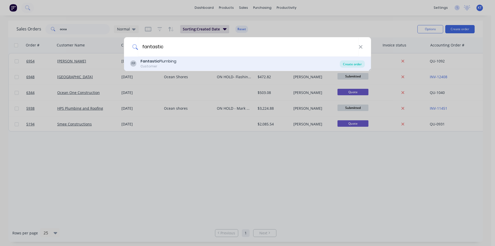
click at [354, 65] on div "Create order" at bounding box center [352, 63] width 25 height 7
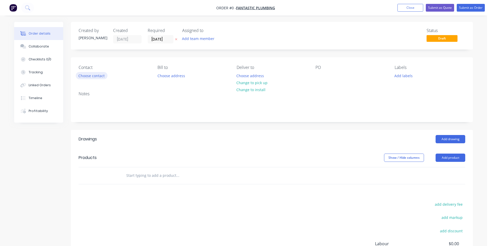
click at [95, 76] on button "Choose contact" at bounding box center [92, 75] width 32 height 7
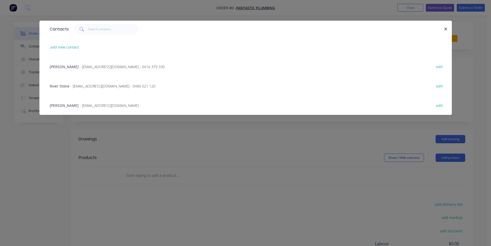
click at [116, 87] on span "- [EMAIL_ADDRESS][DOMAIN_NAME] - 0480 021 120" at bounding box center [112, 86] width 85 height 5
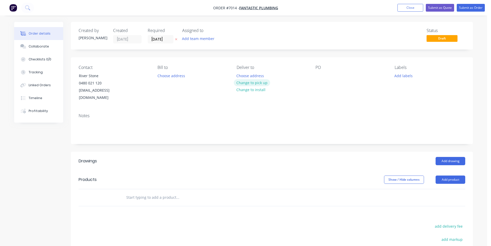
click at [252, 82] on button "Change to pick up" at bounding box center [252, 82] width 37 height 7
click at [322, 76] on div at bounding box center [320, 75] width 8 height 7
click at [449, 157] on button "Add drawing" at bounding box center [451, 161] width 30 height 8
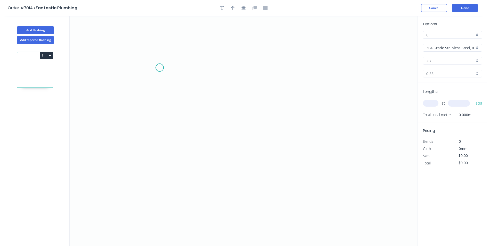
click at [160, 67] on icon "0" at bounding box center [244, 131] width 348 height 230
click at [161, 132] on icon "0" at bounding box center [244, 131] width 348 height 230
click at [302, 135] on icon "0 ?" at bounding box center [244, 131] width 348 height 230
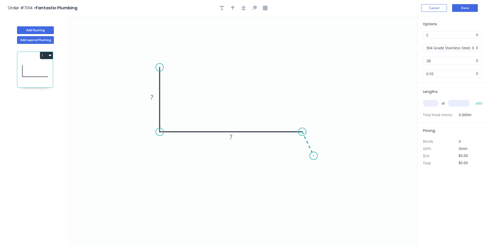
drag, startPoint x: 314, startPoint y: 156, endPoint x: 465, endPoint y: 120, distance: 155.5
click at [314, 155] on icon "0 ? ?" at bounding box center [244, 131] width 348 height 230
click at [432, 47] on input "304 Grade Stainless Steel, 0.9mm Perforated Pattern 208 - 2mm hole" at bounding box center [450, 47] width 48 height 5
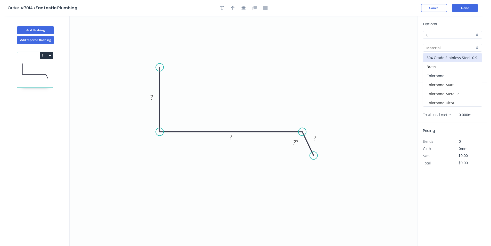
click at [446, 75] on div "Colorbond" at bounding box center [452, 75] width 59 height 9
click at [443, 62] on input "Basalt" at bounding box center [450, 60] width 48 height 5
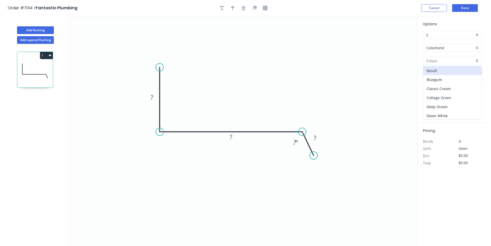
click at [441, 97] on div "Cottage Green" at bounding box center [452, 97] width 59 height 9
drag, startPoint x: 144, startPoint y: 95, endPoint x: 161, endPoint y: 95, distance: 16.8
click at [147, 95] on rect at bounding box center [152, 97] width 17 height 11
click at [153, 99] on rect at bounding box center [155, 97] width 10 height 7
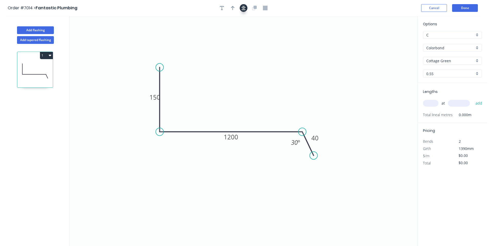
click at [244, 9] on icon "button" at bounding box center [244, 8] width 4 height 4
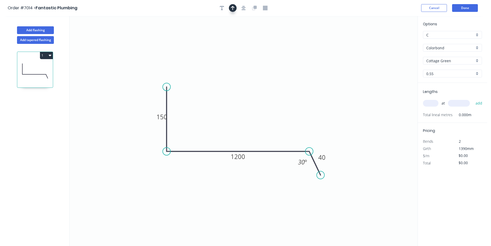
click at [231, 9] on icon "button" at bounding box center [233, 8] width 4 height 5
drag, startPoint x: 391, startPoint y: 41, endPoint x: 225, endPoint y: 119, distance: 183.9
click at [225, 119] on icon at bounding box center [226, 111] width 5 height 17
click at [432, 103] on input "text" at bounding box center [430, 103] width 15 height 7
click at [473, 99] on button "add" at bounding box center [479, 103] width 12 height 9
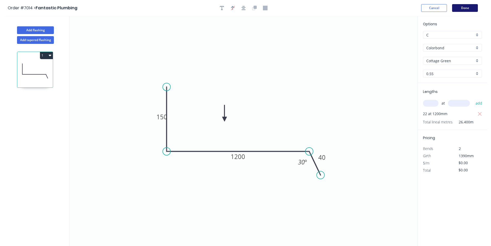
click at [473, 8] on button "Done" at bounding box center [465, 8] width 26 height 8
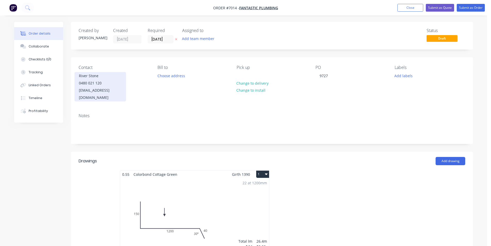
click at [122, 91] on div "[EMAIL_ADDRESS][DOMAIN_NAME]" at bounding box center [100, 94] width 43 height 14
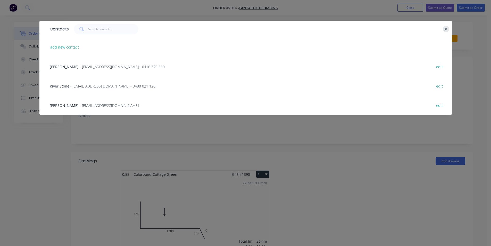
click at [446, 29] on icon "button" at bounding box center [446, 29] width 3 height 3
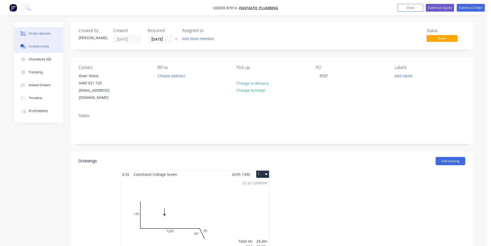
click at [31, 42] on button "Collaborate" at bounding box center [38, 46] width 49 height 13
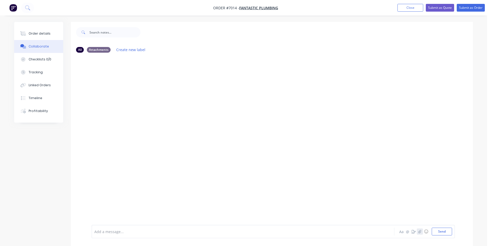
click at [420, 232] on icon "button" at bounding box center [419, 230] width 3 height 3
click at [440, 233] on button "Send" at bounding box center [442, 231] width 20 height 8
click at [46, 36] on div "Order details" at bounding box center [40, 33] width 22 height 5
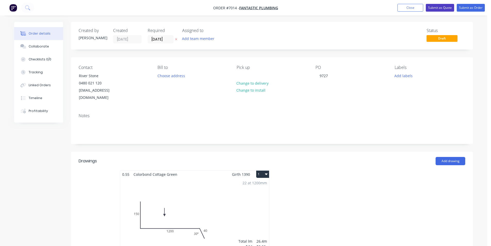
click at [446, 8] on button "Submit as Quote" at bounding box center [440, 8] width 28 height 8
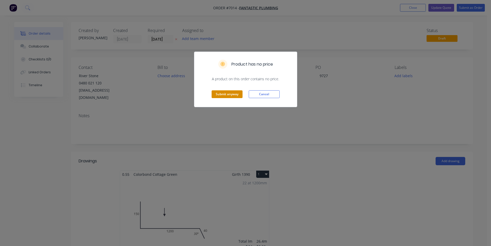
click at [224, 94] on button "Submit anyway" at bounding box center [227, 94] width 31 height 8
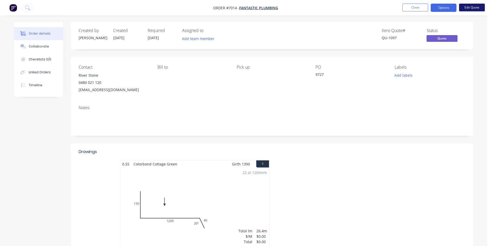
click at [459, 4] on button "Edit Quote" at bounding box center [472, 8] width 26 height 8
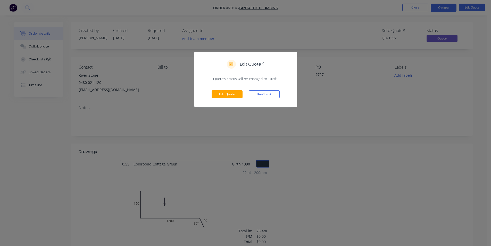
click at [445, 9] on div "Edit Quote ? Quote’s status will be changed to ‘Draft’. Edit Quote Don't edit" at bounding box center [245, 123] width 491 height 246
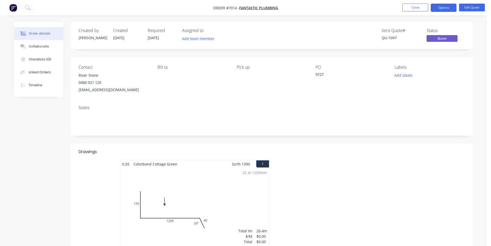
click at [445, 9] on button "Options" at bounding box center [444, 8] width 26 height 8
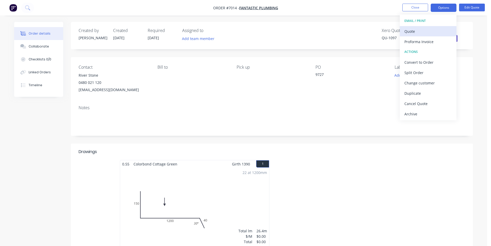
click at [424, 32] on div "Quote" at bounding box center [428, 31] width 47 height 7
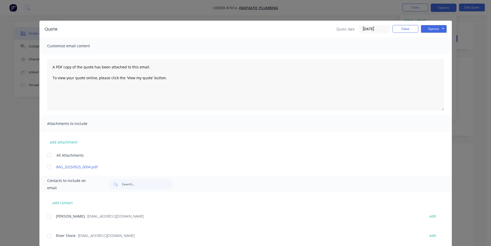
click at [46, 236] on div at bounding box center [49, 235] width 10 height 10
click at [428, 24] on div "Quote Quote date [DATE] Close Options Preview Print Email" at bounding box center [245, 29] width 413 height 17
click at [428, 30] on button "Options" at bounding box center [434, 29] width 26 height 8
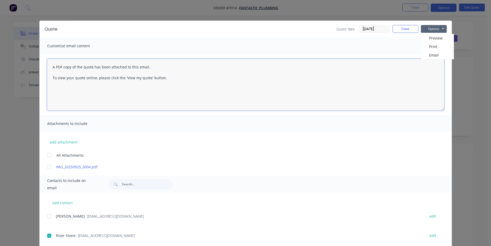
click at [54, 64] on textarea "A PDF copy of the quote has been attached to this email. To view your quote onl…" at bounding box center [245, 85] width 397 height 52
click at [48, 65] on textarea "A PDF copy of the quote has been attached to this email. To view your quote onl…" at bounding box center [245, 85] width 397 height 52
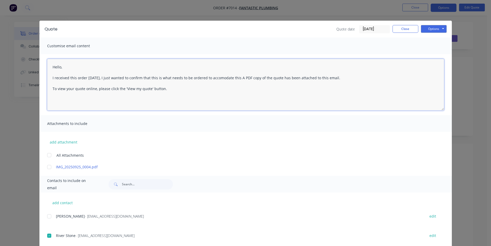
click at [216, 77] on textarea "Hello, I received this order [DATE], I just wanted to confirm that this is what…" at bounding box center [245, 85] width 397 height 52
click at [238, 77] on textarea "Hello, I received this order [DATE], I just wanted to confirm that this is what…" at bounding box center [245, 85] width 397 height 52
click at [235, 77] on textarea "Hello, I received this order [DATE], I just wanted to confirm that this is what…" at bounding box center [245, 85] width 397 height 52
click at [48, 165] on div at bounding box center [49, 167] width 10 height 10
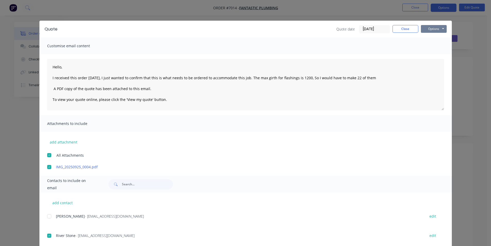
click at [429, 30] on button "Options" at bounding box center [434, 29] width 26 height 8
click at [433, 56] on button "Email" at bounding box center [437, 55] width 33 height 9
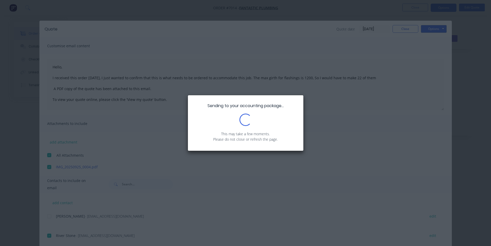
scroll to position [98, 0]
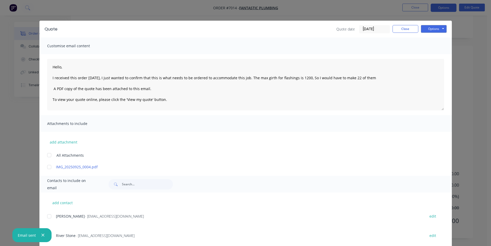
click at [395, 34] on div "Quote Quote date [DATE] Close Options Preview Print Email" at bounding box center [245, 29] width 413 height 17
click at [401, 29] on button "Close" at bounding box center [406, 29] width 26 height 8
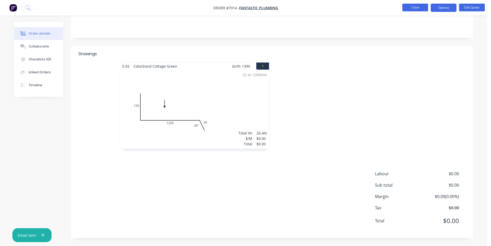
click at [411, 4] on button "Close" at bounding box center [415, 8] width 26 height 8
